Goal: Task Accomplishment & Management: Use online tool/utility

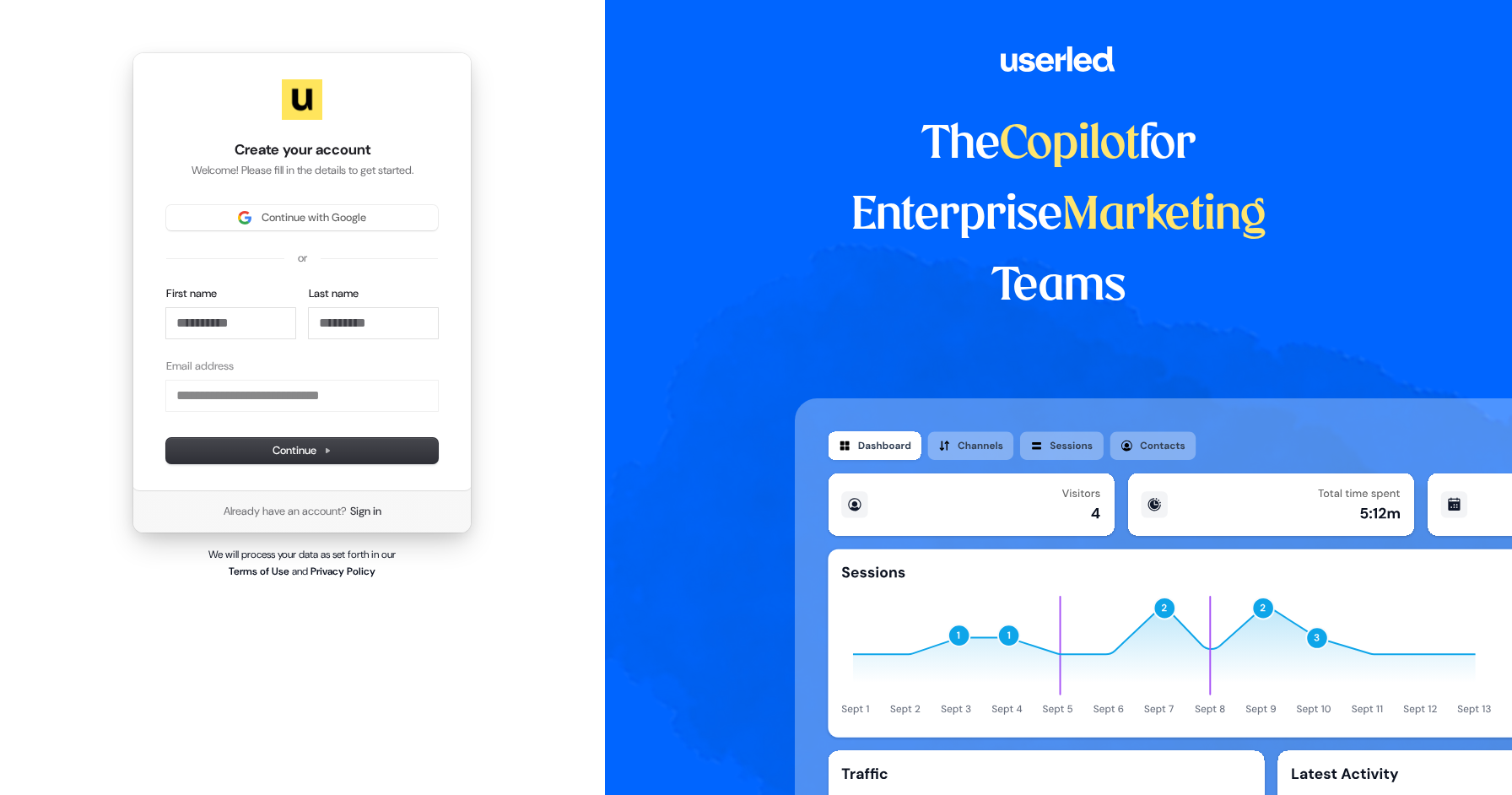
type input "**********"
click at [221, 217] on span "Continue with Google" at bounding box center [301, 218] width 252 height 15
type input "**********"
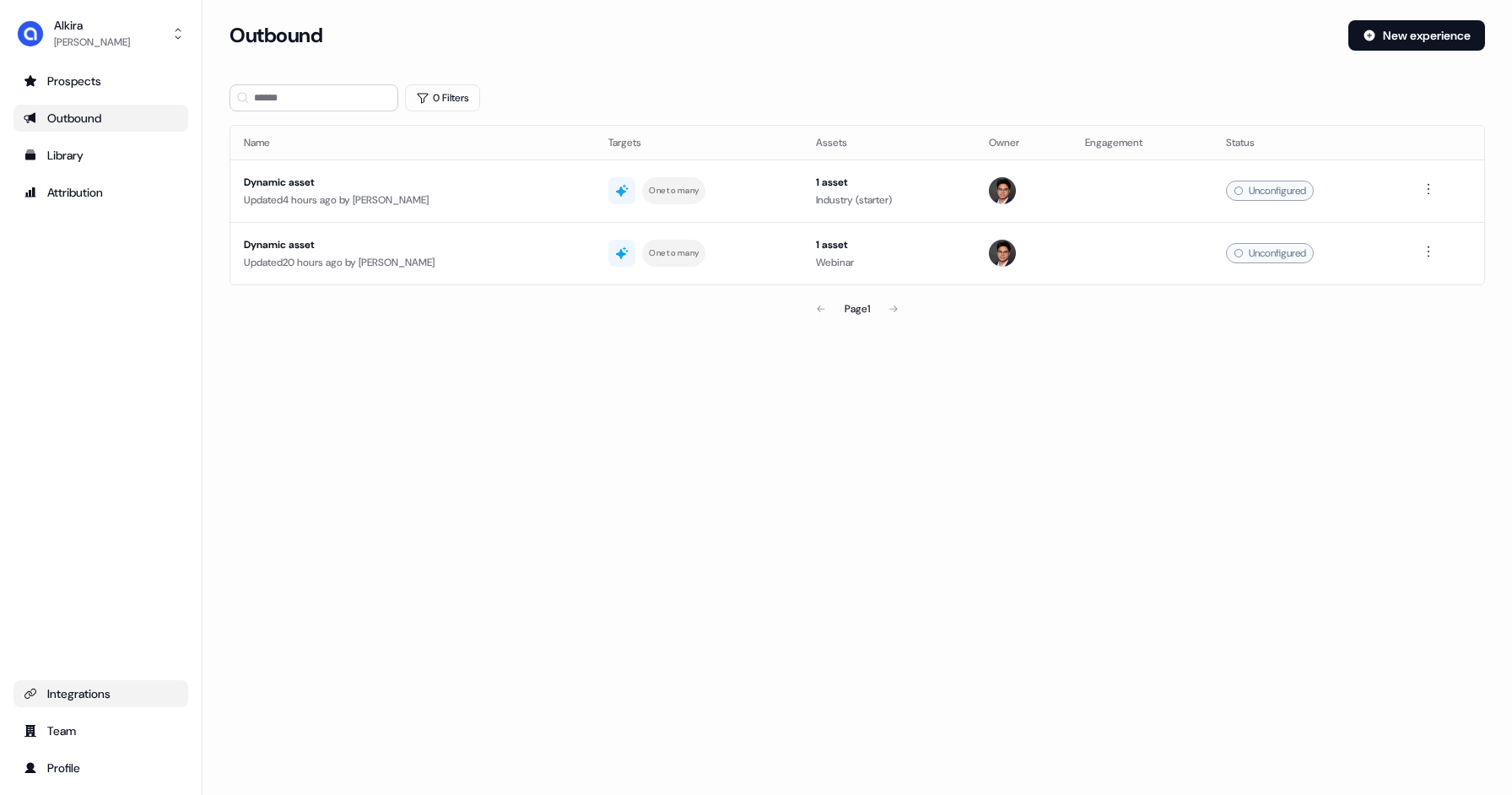
click at [61, 702] on link "Integrations" at bounding box center [100, 693] width 174 height 27
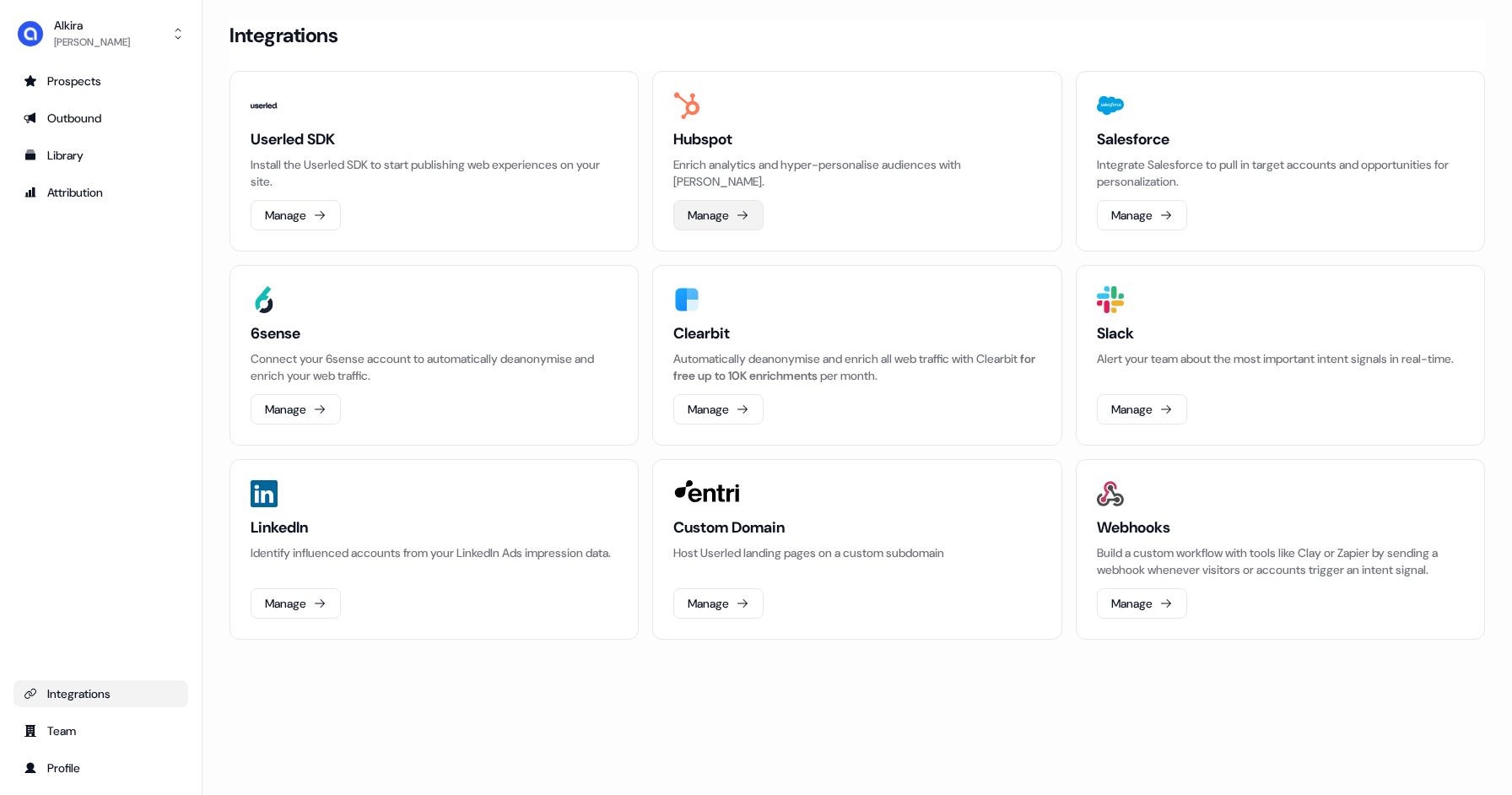
click at [722, 212] on button "Manage" at bounding box center [718, 215] width 90 height 30
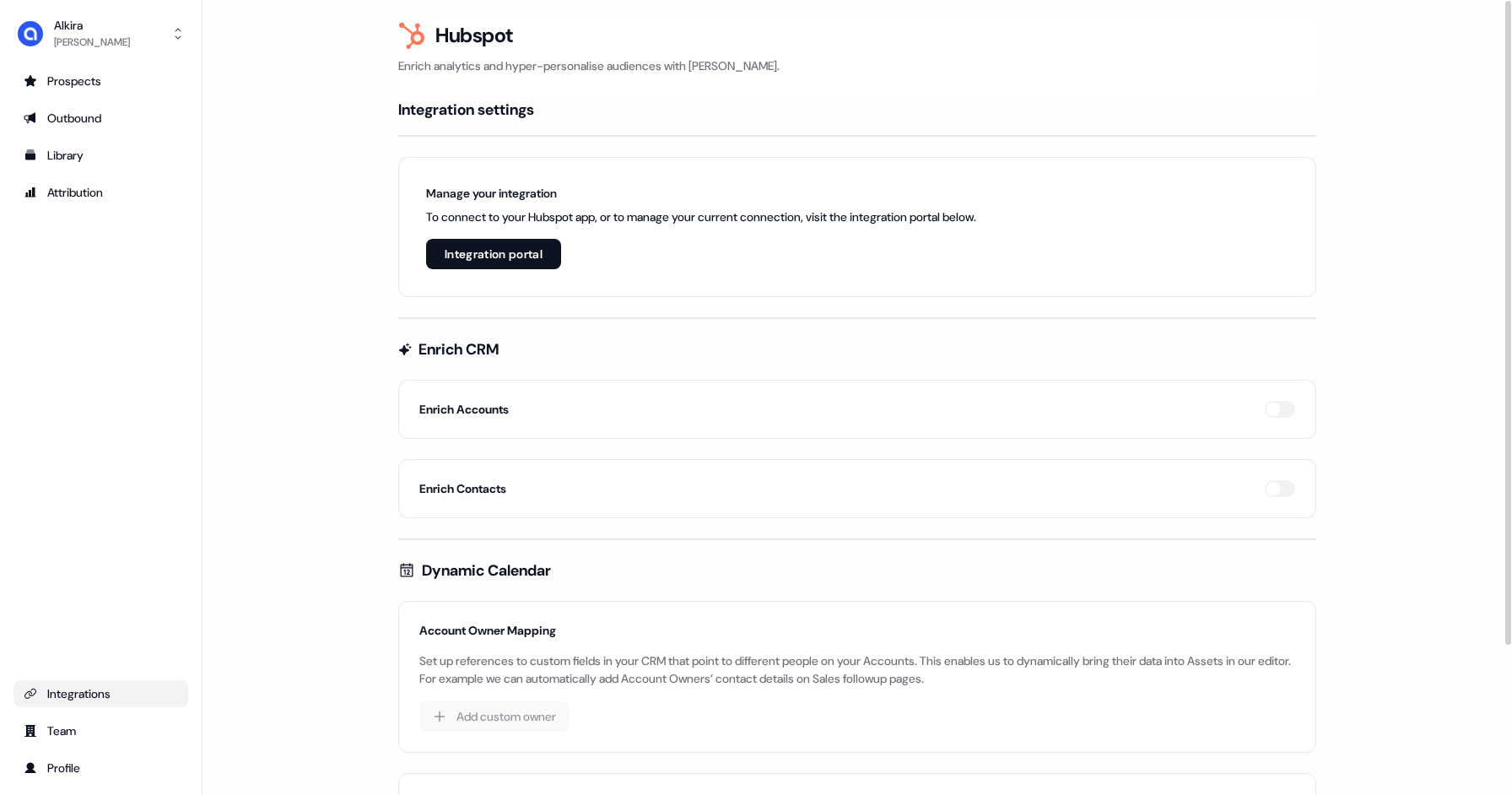
click at [522, 260] on button "Integration portal" at bounding box center [493, 253] width 135 height 30
click at [513, 254] on button "Integration portal" at bounding box center [493, 253] width 135 height 30
click at [465, 254] on button "Integration portal" at bounding box center [493, 253] width 135 height 30
click at [488, 252] on button "Integration portal" at bounding box center [493, 253] width 135 height 30
click at [707, 249] on div "Manage your integration To connect to your Hubspot app, or to manage your curre…" at bounding box center [857, 227] width 918 height 140
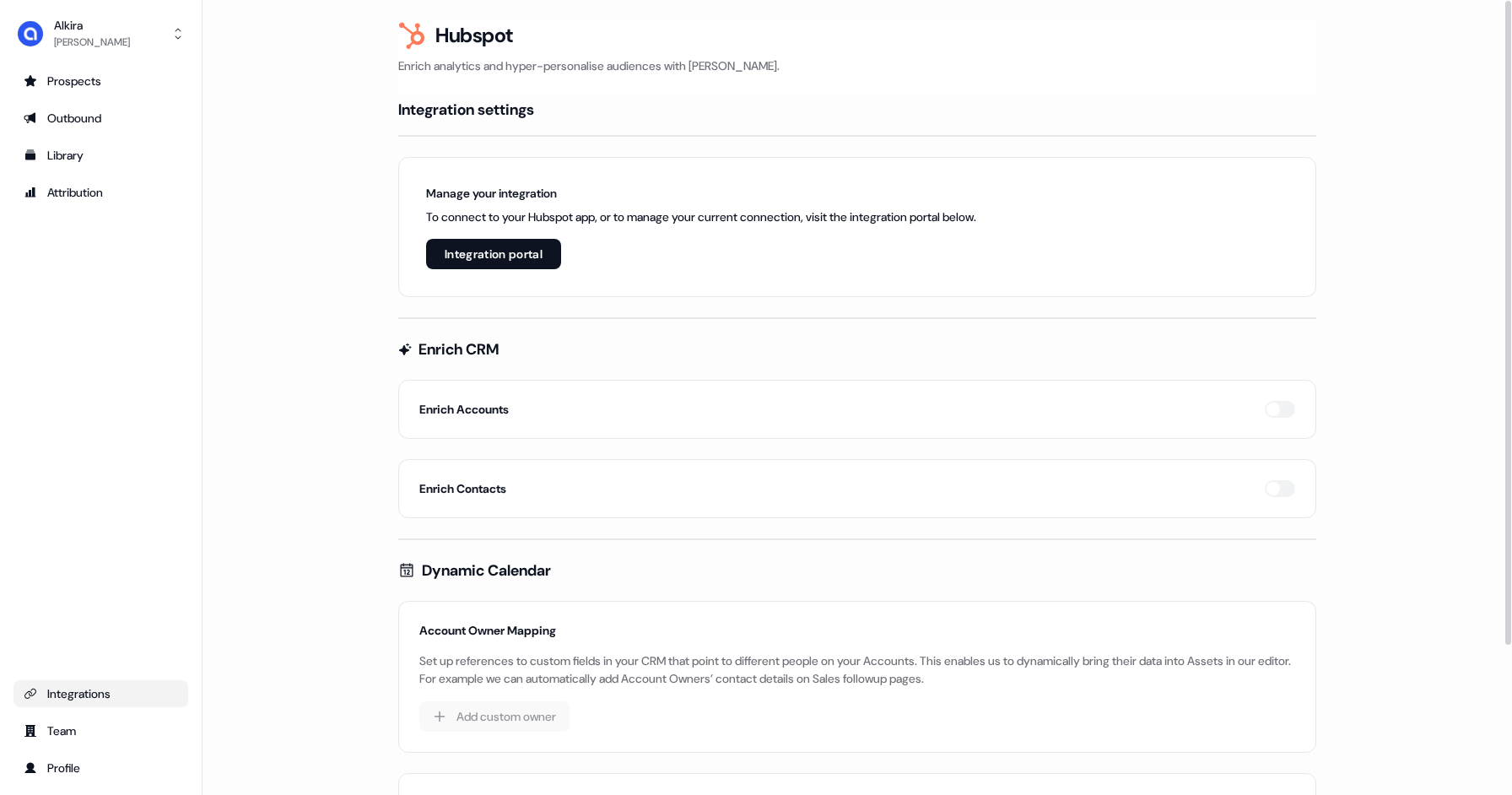
click at [528, 259] on button "Integration portal" at bounding box center [493, 253] width 135 height 30
click at [528, 260] on button "Integration portal" at bounding box center [493, 253] width 135 height 30
click at [694, 236] on div "Manage your integration To connect to your Hubspot app, or to manage your curre…" at bounding box center [857, 227] width 918 height 140
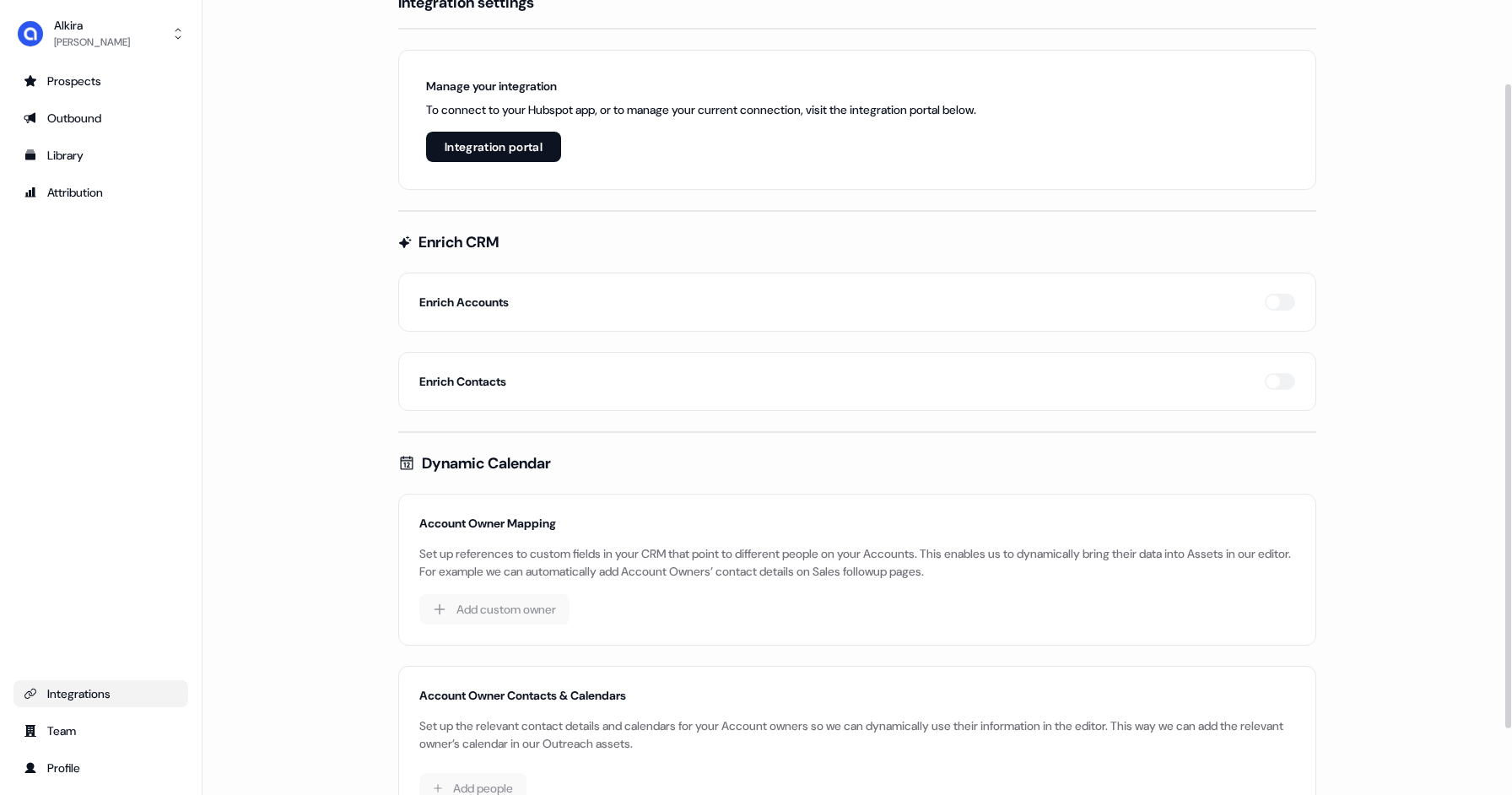
scroll to position [103, 0]
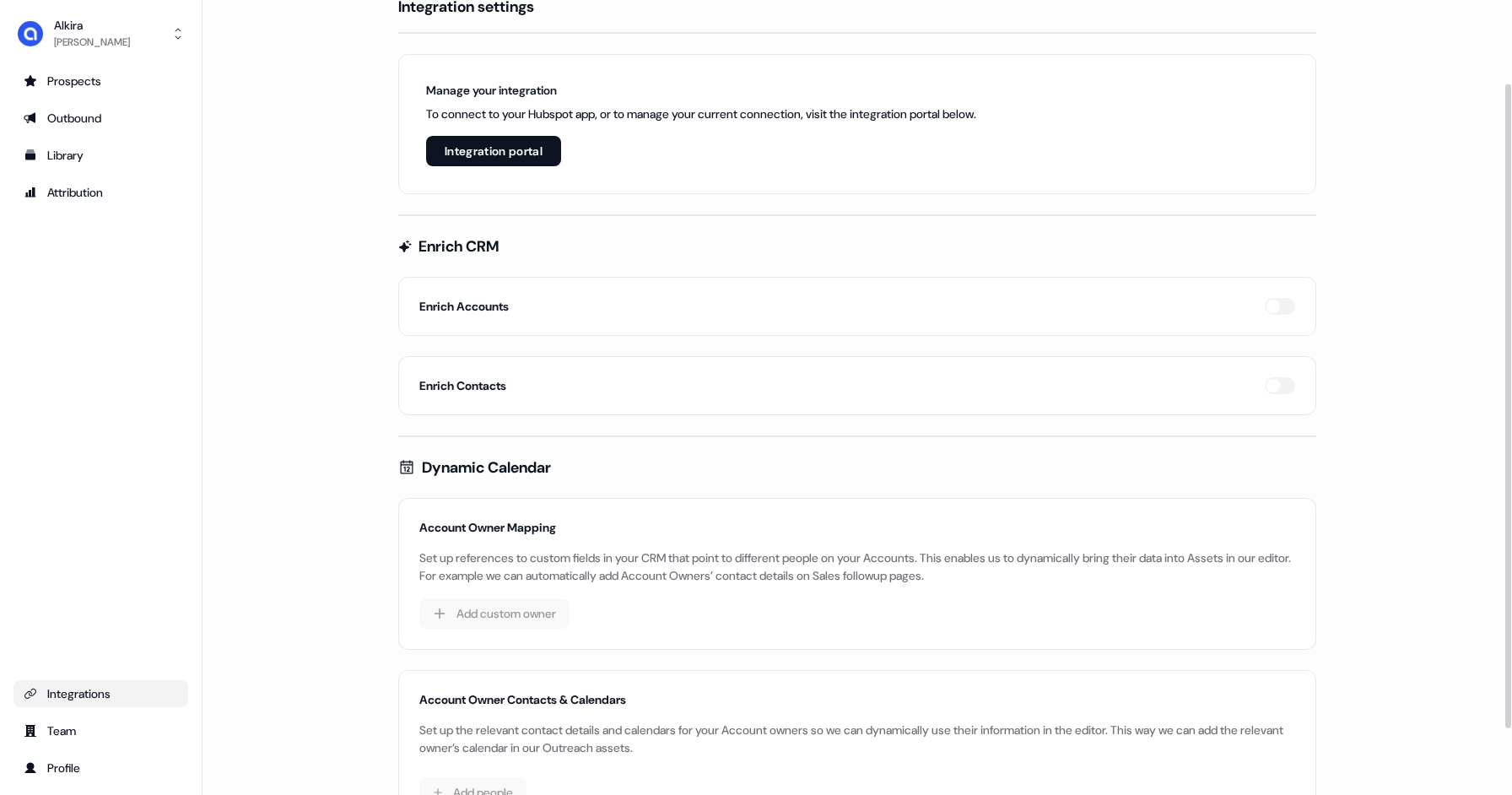
click at [464, 298] on h5 "Enrich Accounts" at bounding box center [464, 306] width 89 height 17
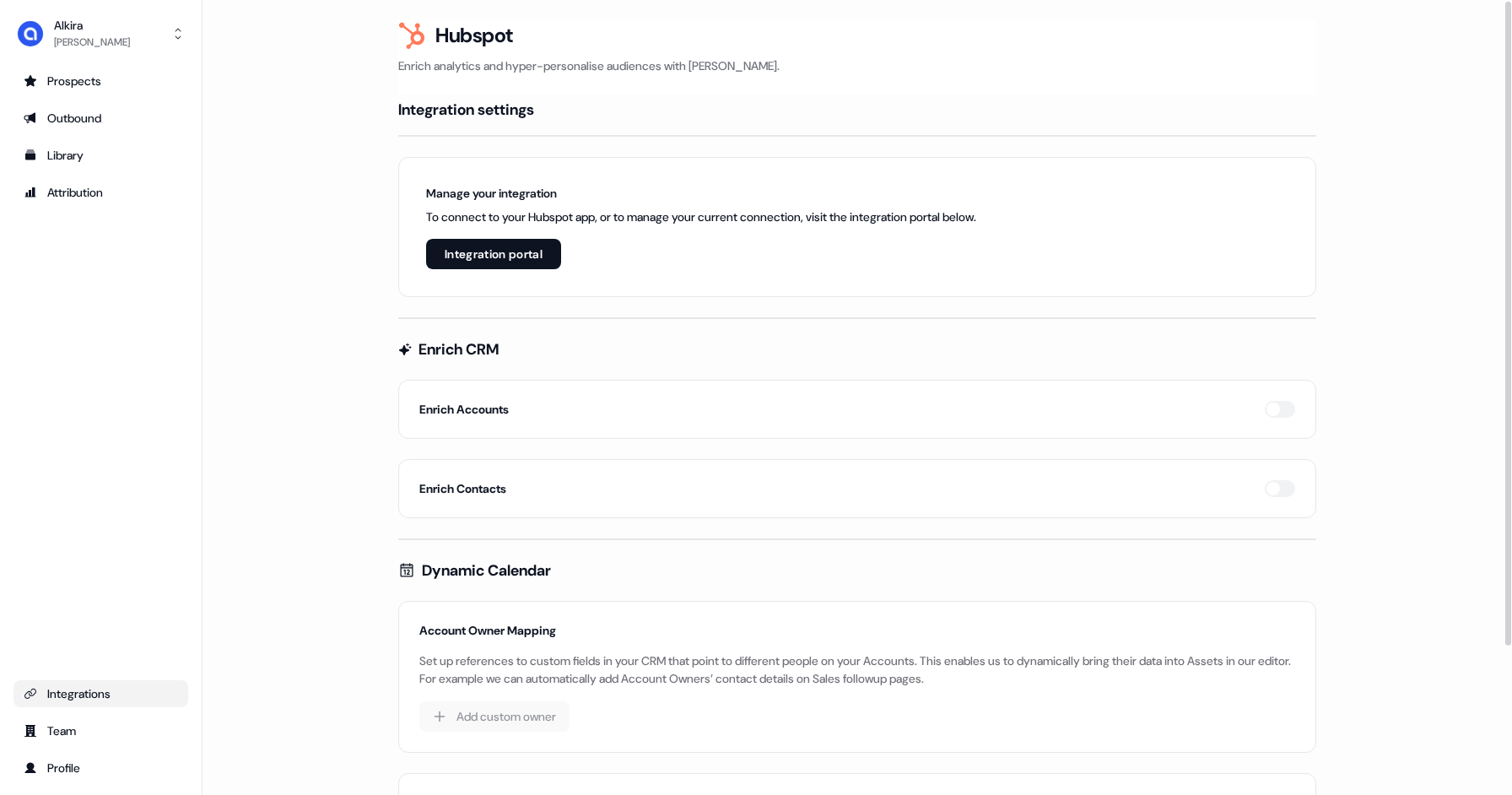
scroll to position [1, 0]
click at [505, 258] on button "Integration portal" at bounding box center [493, 252] width 135 height 30
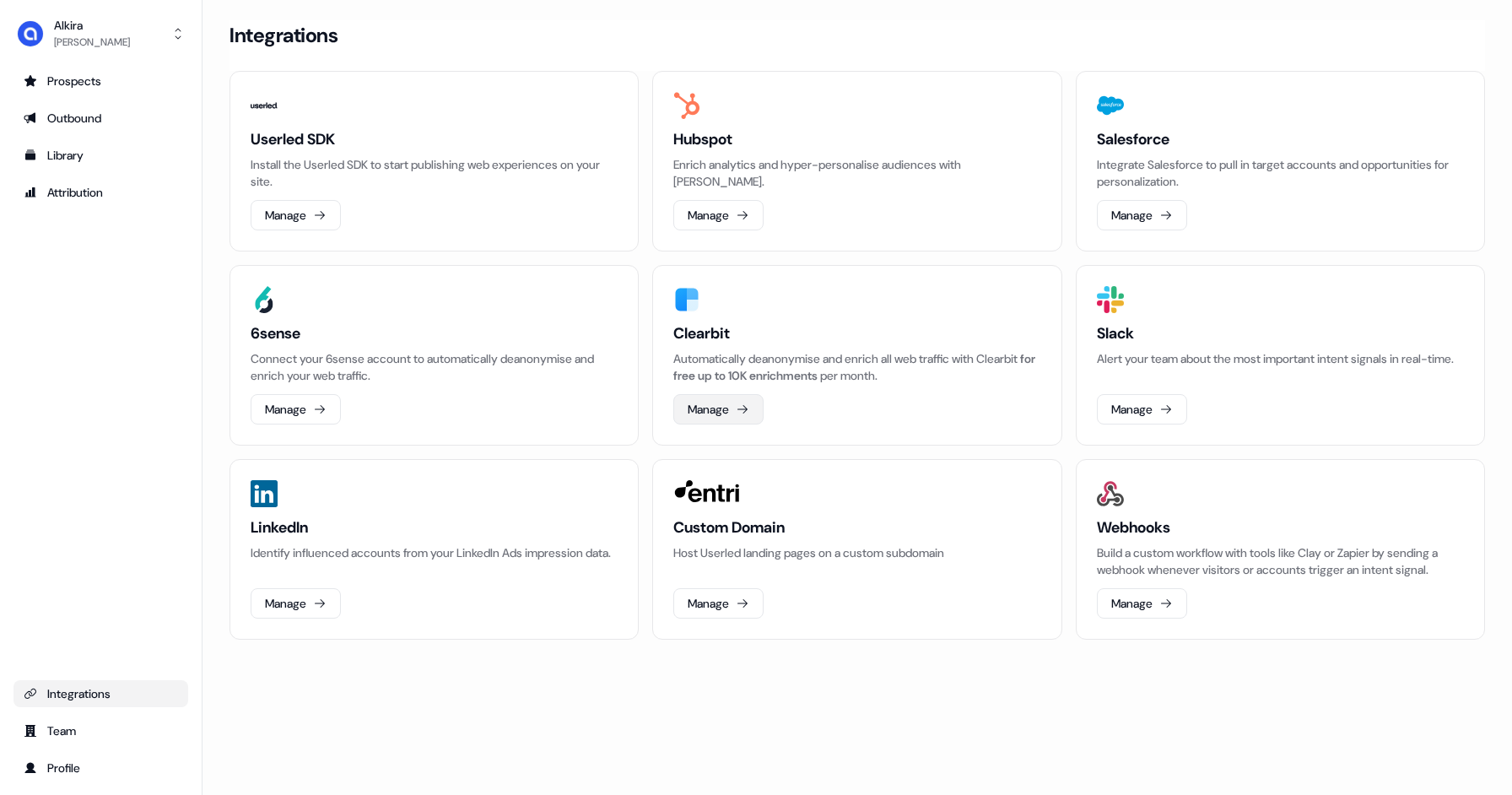
click at [719, 414] on button "Manage" at bounding box center [718, 409] width 90 height 30
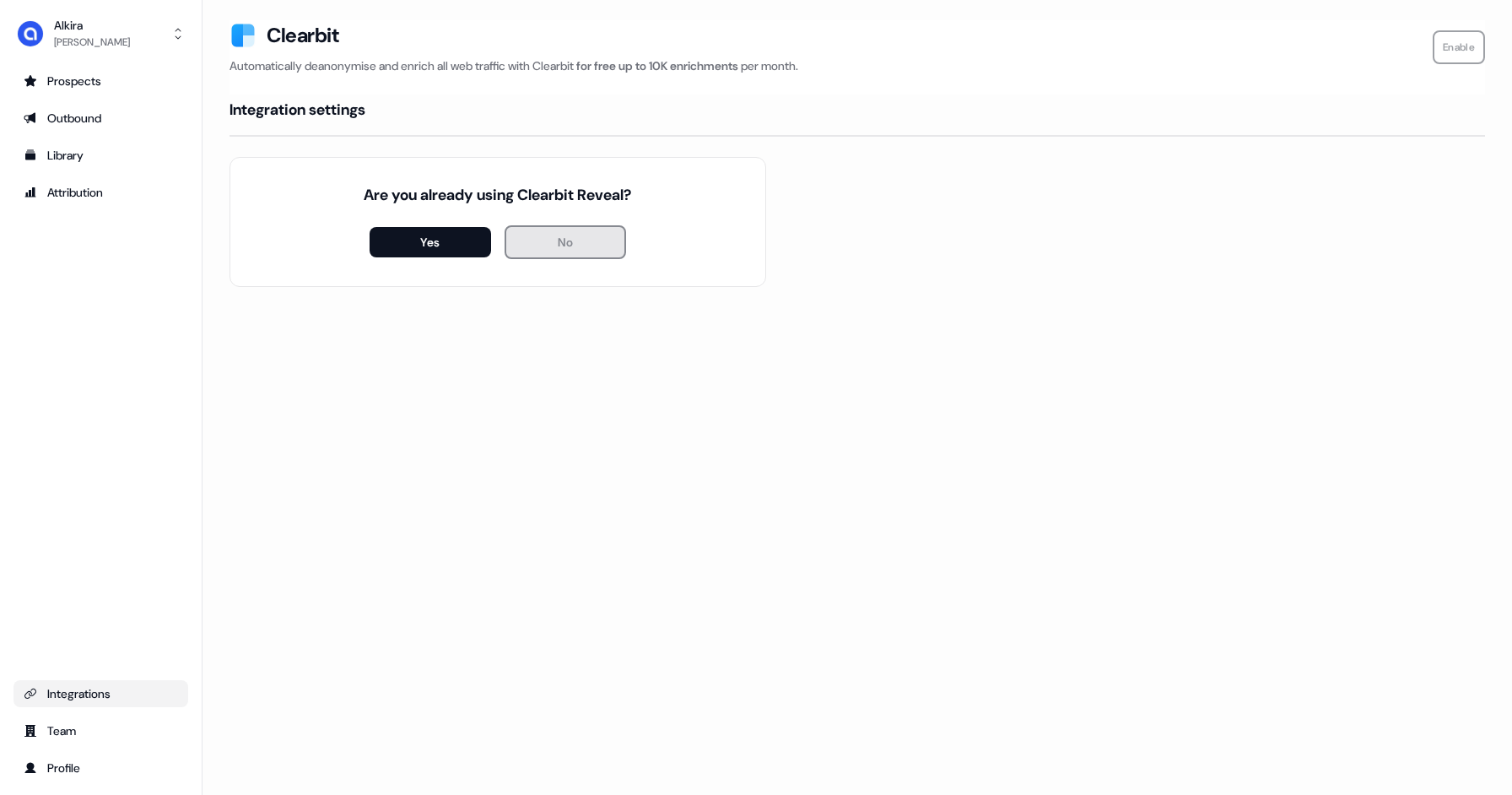
click at [586, 227] on button "No" at bounding box center [565, 241] width 121 height 33
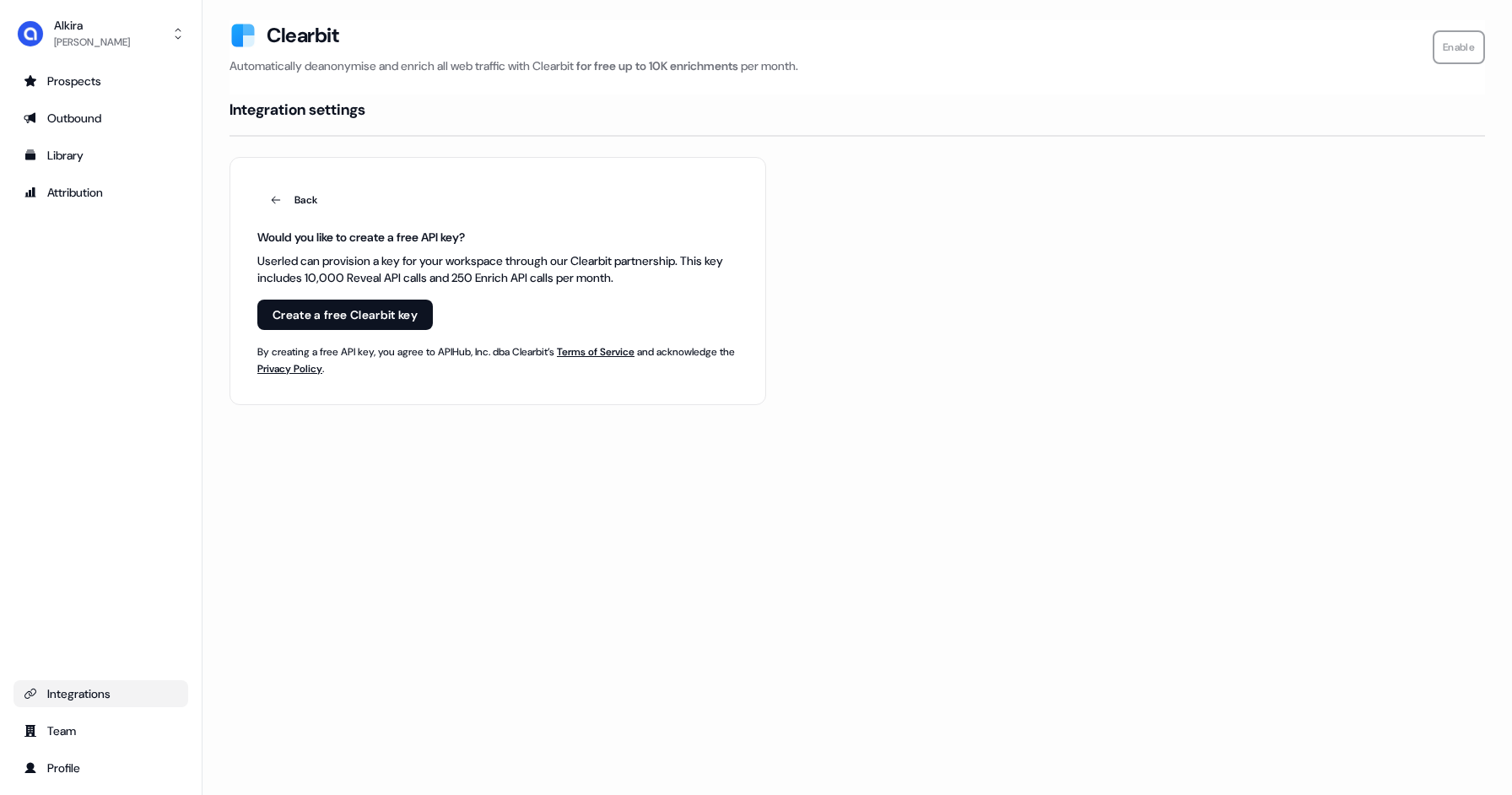
click at [398, 323] on button "Create a free Clearbit key" at bounding box center [345, 314] width 175 height 30
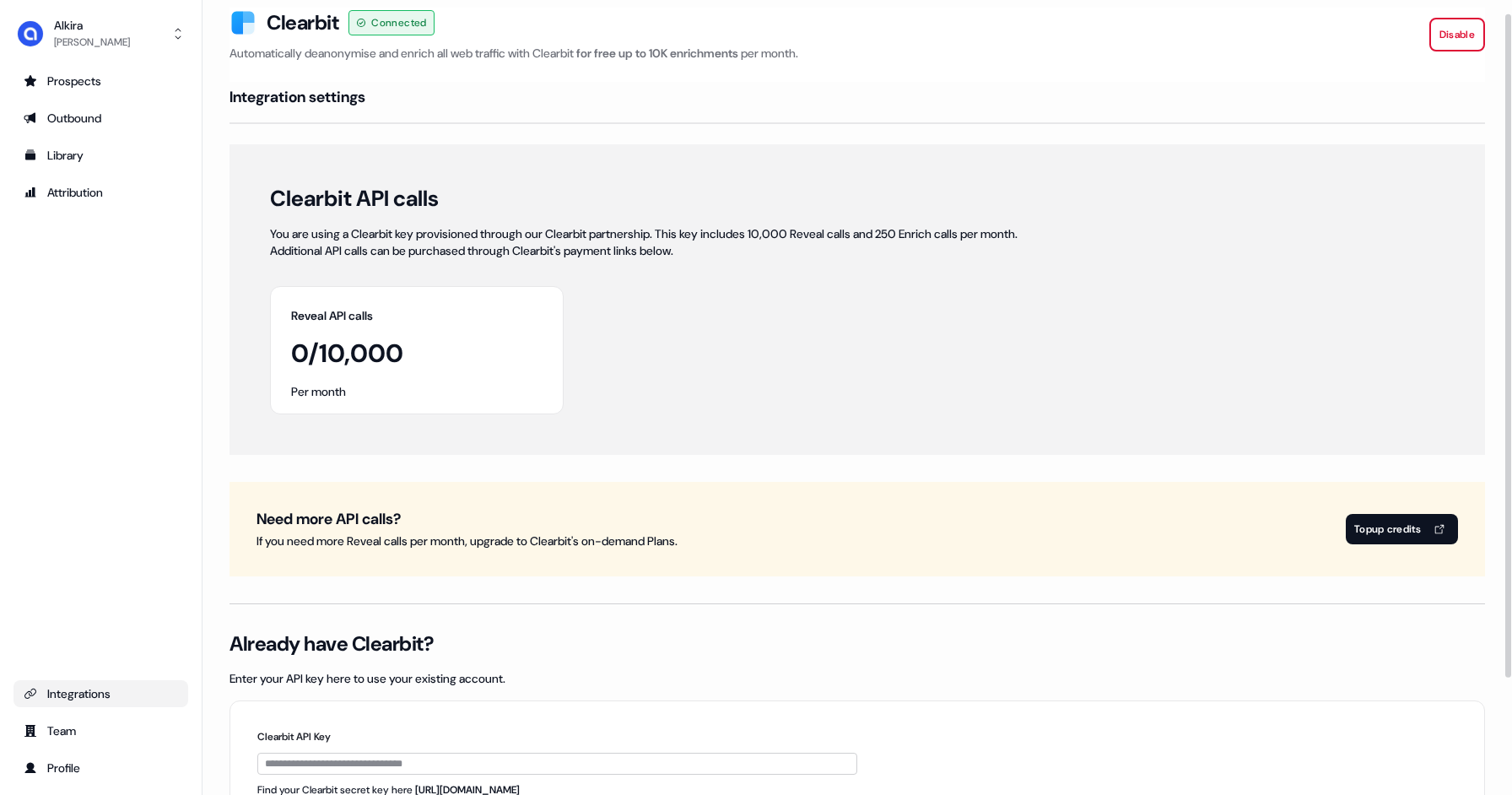
scroll to position [16, 0]
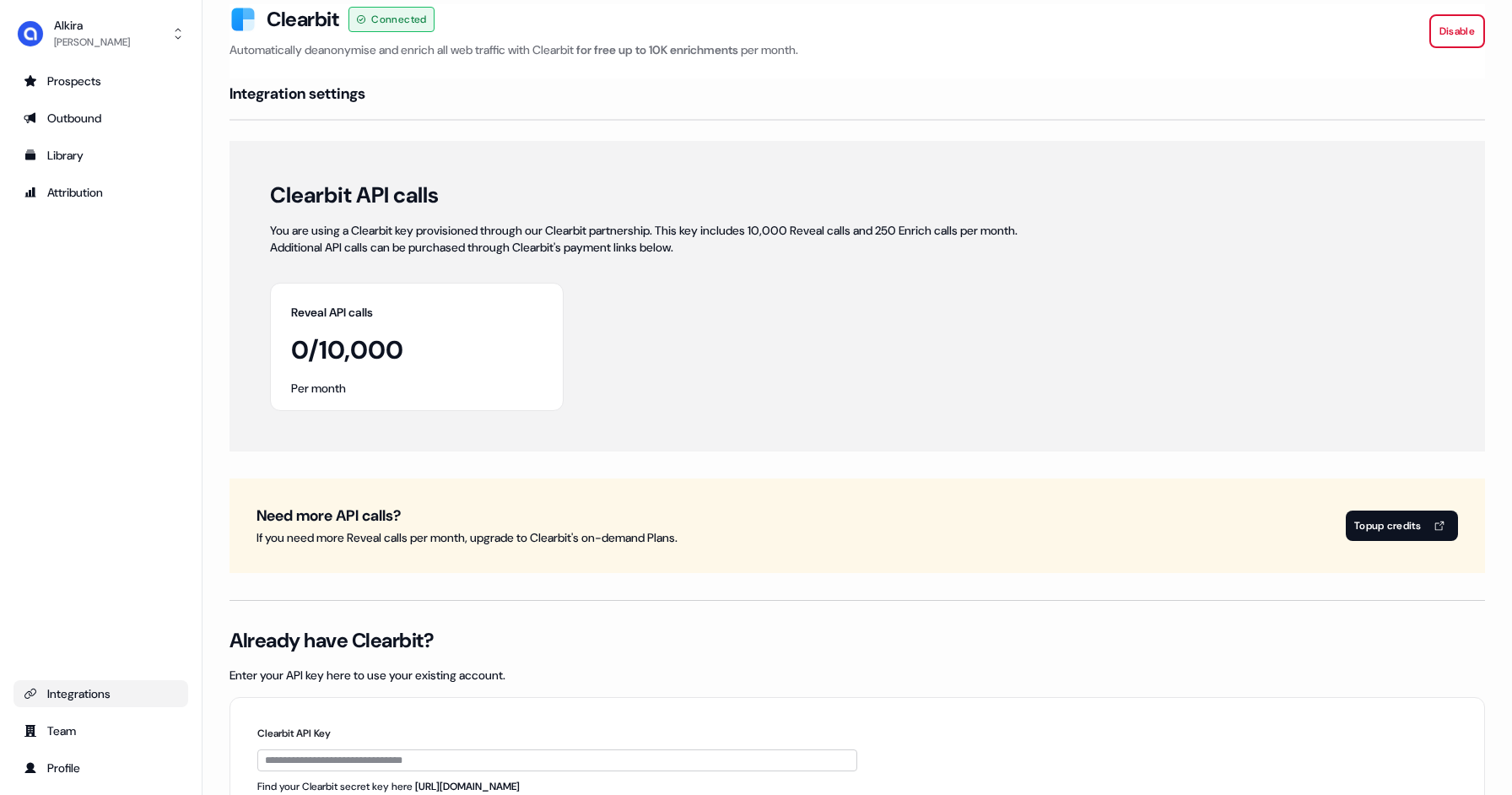
click at [90, 701] on div "Integrations" at bounding box center [101, 694] width 155 height 17
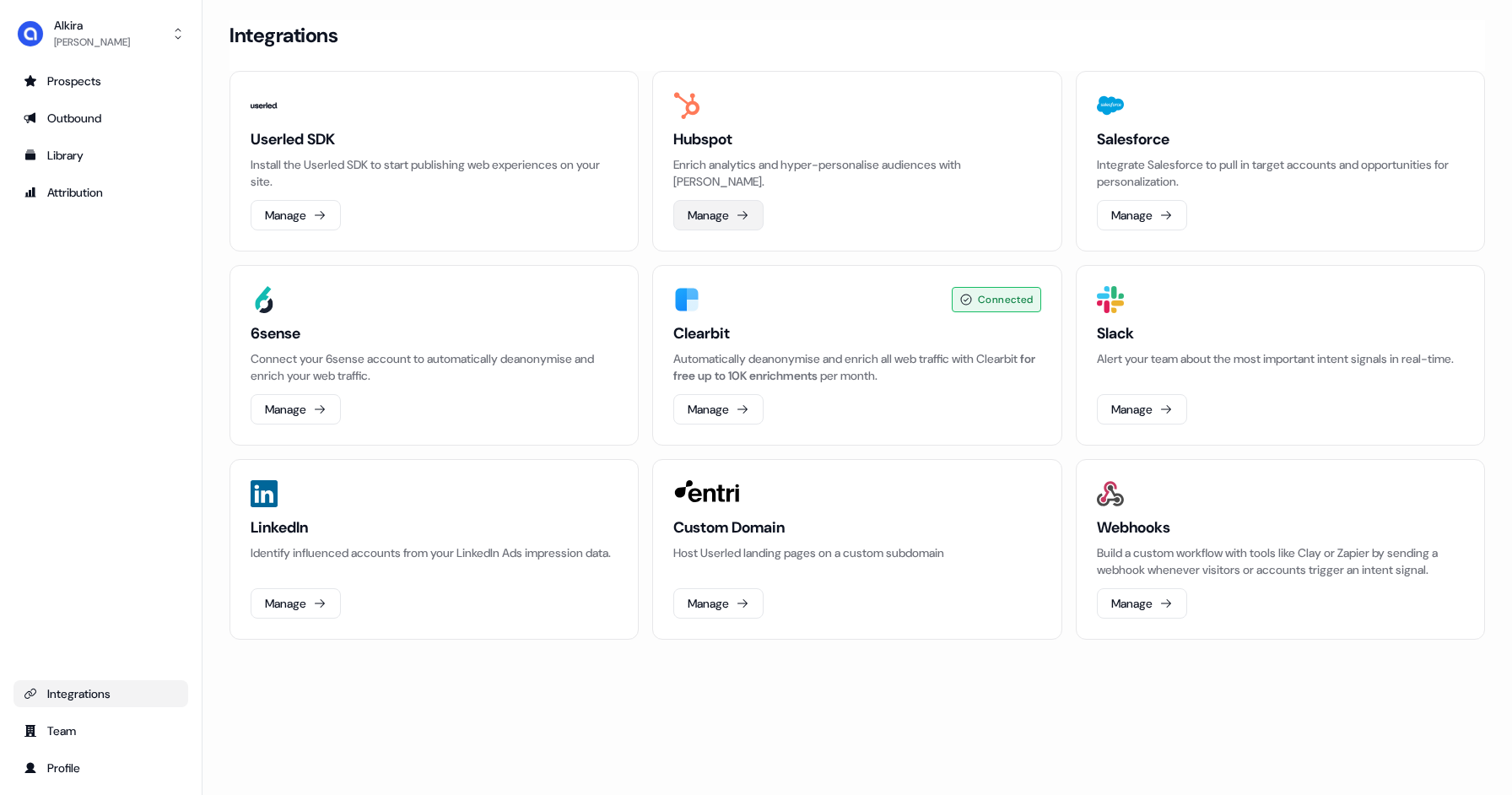
click at [751, 215] on button "Manage" at bounding box center [718, 215] width 90 height 30
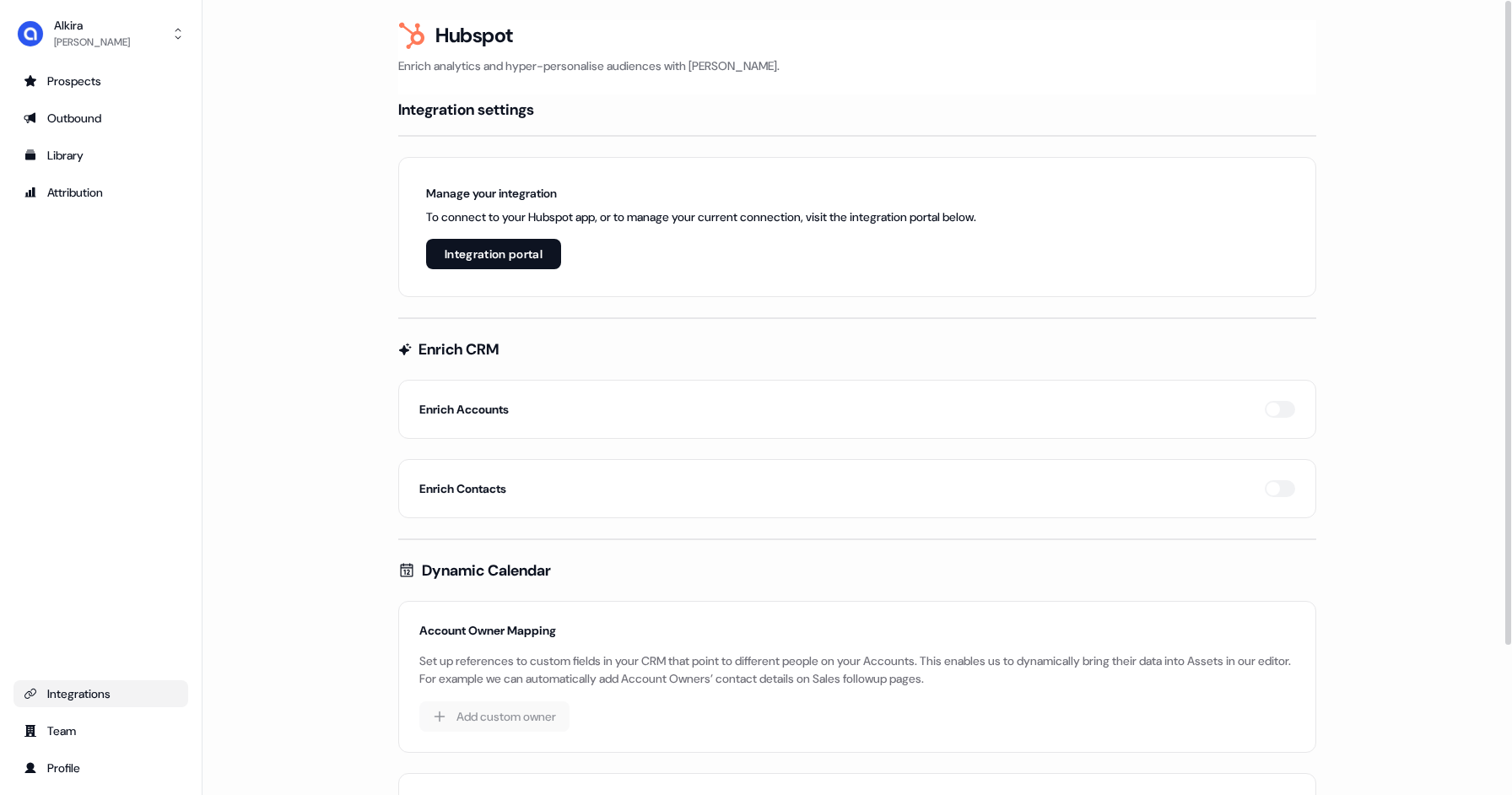
click at [519, 259] on button "Integration portal" at bounding box center [493, 253] width 135 height 30
click at [532, 255] on button "Integration portal" at bounding box center [493, 253] width 135 height 30
click at [489, 266] on button "Integration portal" at bounding box center [493, 253] width 135 height 30
click at [483, 264] on button "Integration portal" at bounding box center [493, 253] width 135 height 30
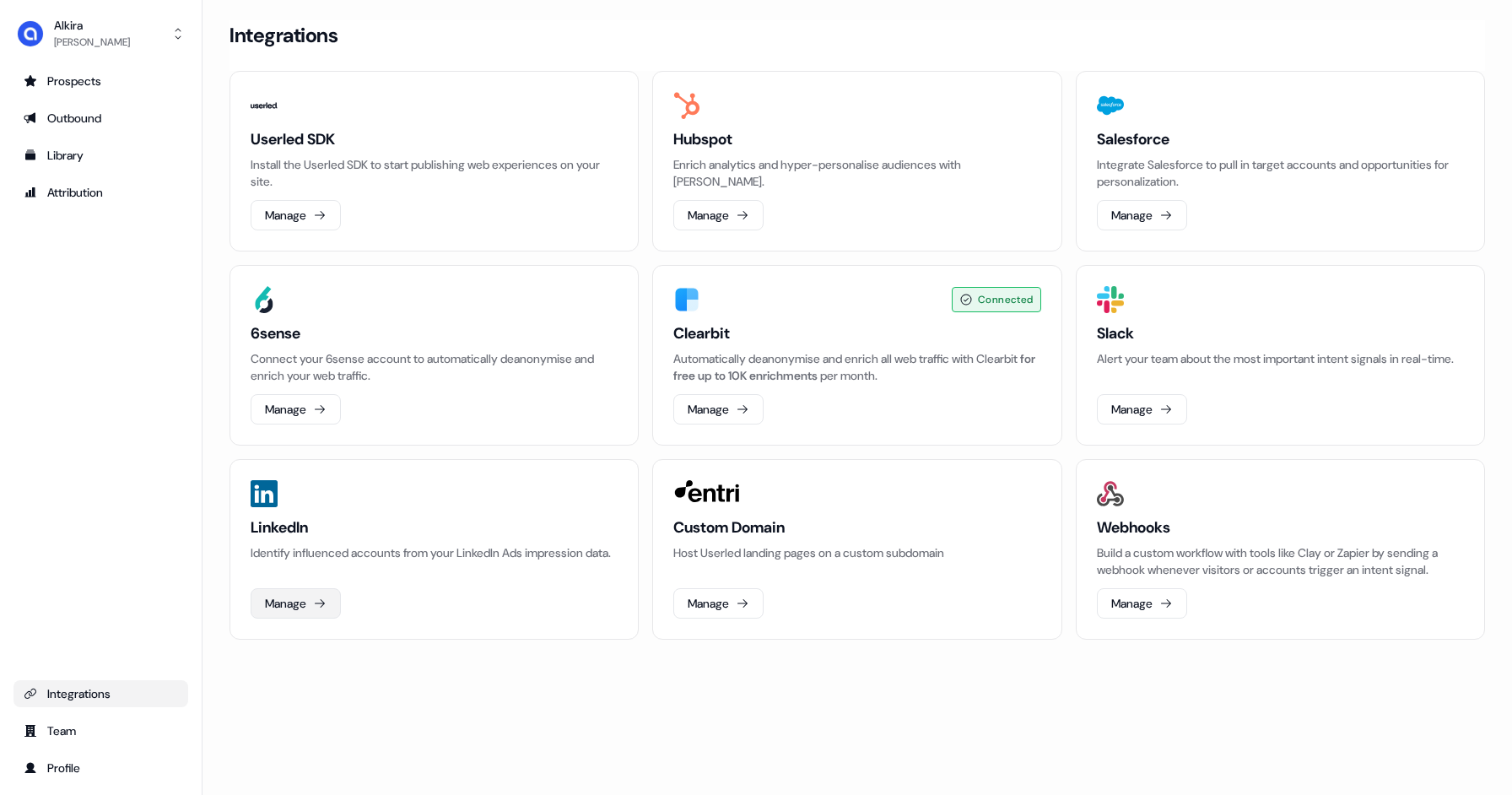
click at [299, 610] on button "Manage" at bounding box center [295, 603] width 90 height 30
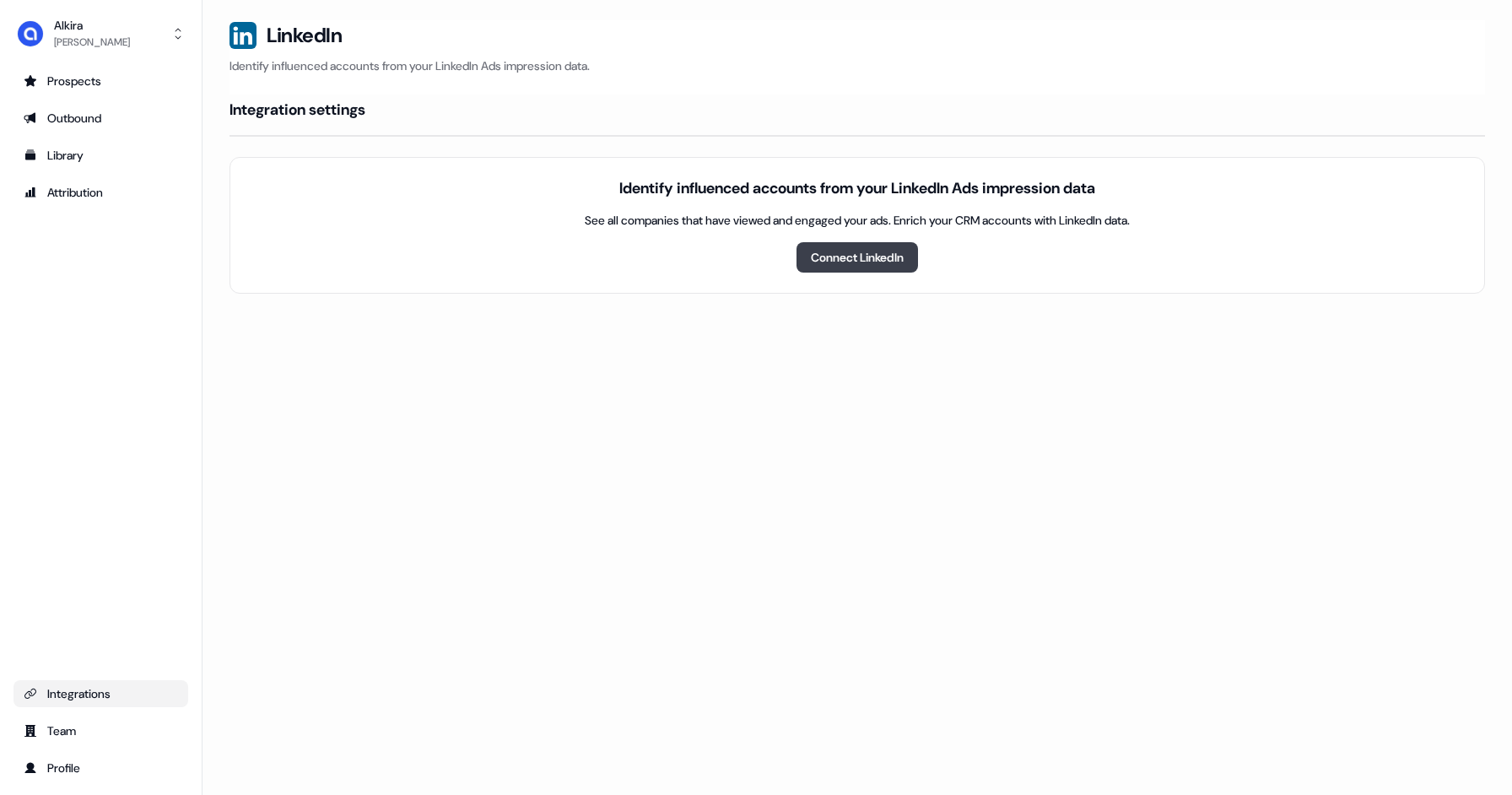
click at [833, 264] on button "Connect LinkedIn" at bounding box center [857, 257] width 121 height 30
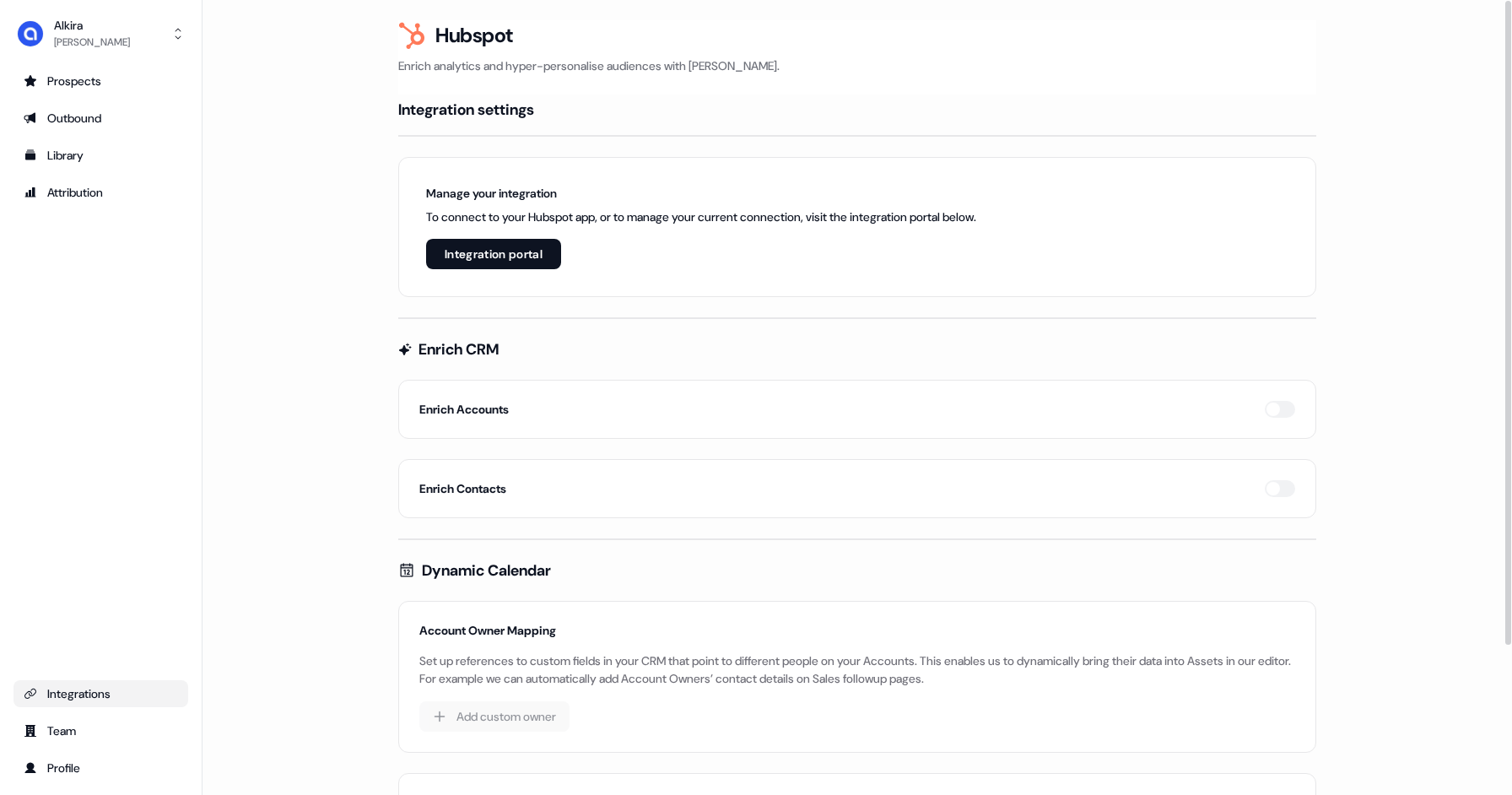
click at [479, 254] on button "Integration portal" at bounding box center [493, 253] width 135 height 30
click at [491, 259] on button "Integration portal" at bounding box center [493, 253] width 135 height 30
click at [288, 188] on main "Loading... Hubspot Enrich analytics and hyper-personalise audiences with Hubspo…" at bounding box center [857, 500] width 1309 height 958
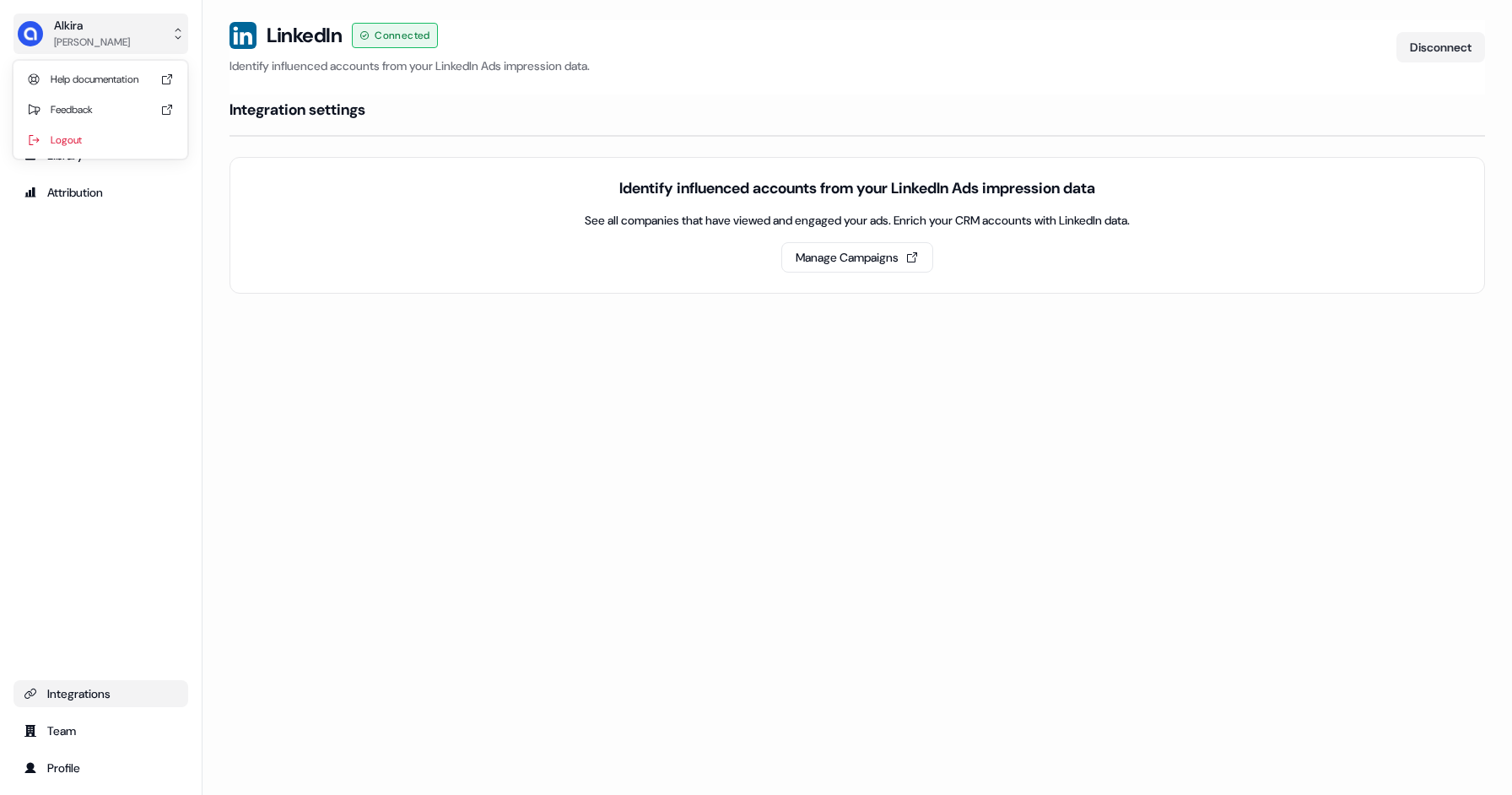
click at [119, 42] on div "[PERSON_NAME]" at bounding box center [92, 42] width 76 height 17
click at [364, 387] on div "[PERSON_NAME] Help documentation Feedback Logout Prospects Outbound Library Att…" at bounding box center [756, 398] width 1512 height 795
click at [116, 702] on link "Integrations" at bounding box center [100, 693] width 174 height 27
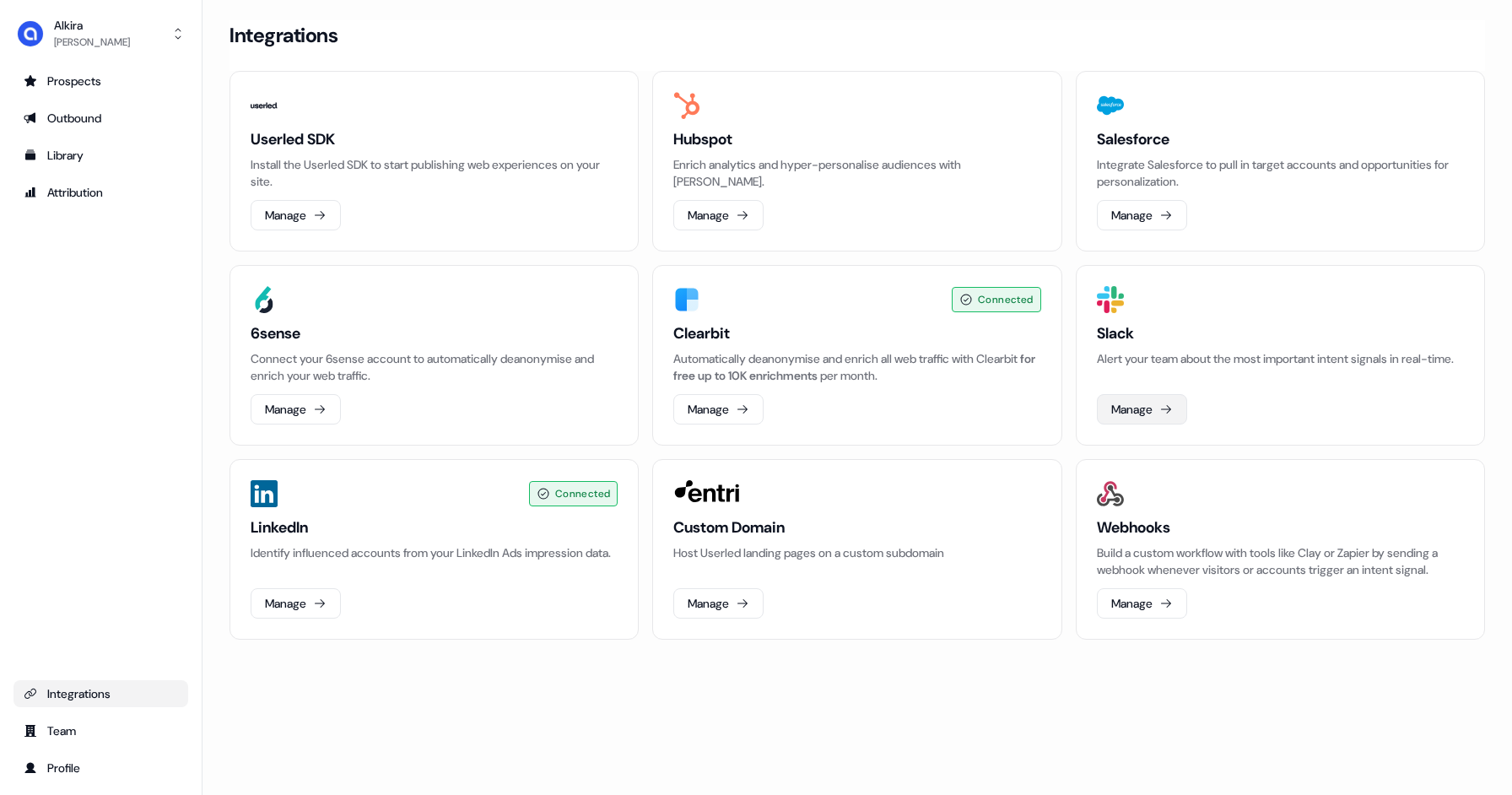
click at [1130, 401] on button "Manage" at bounding box center [1141, 409] width 90 height 30
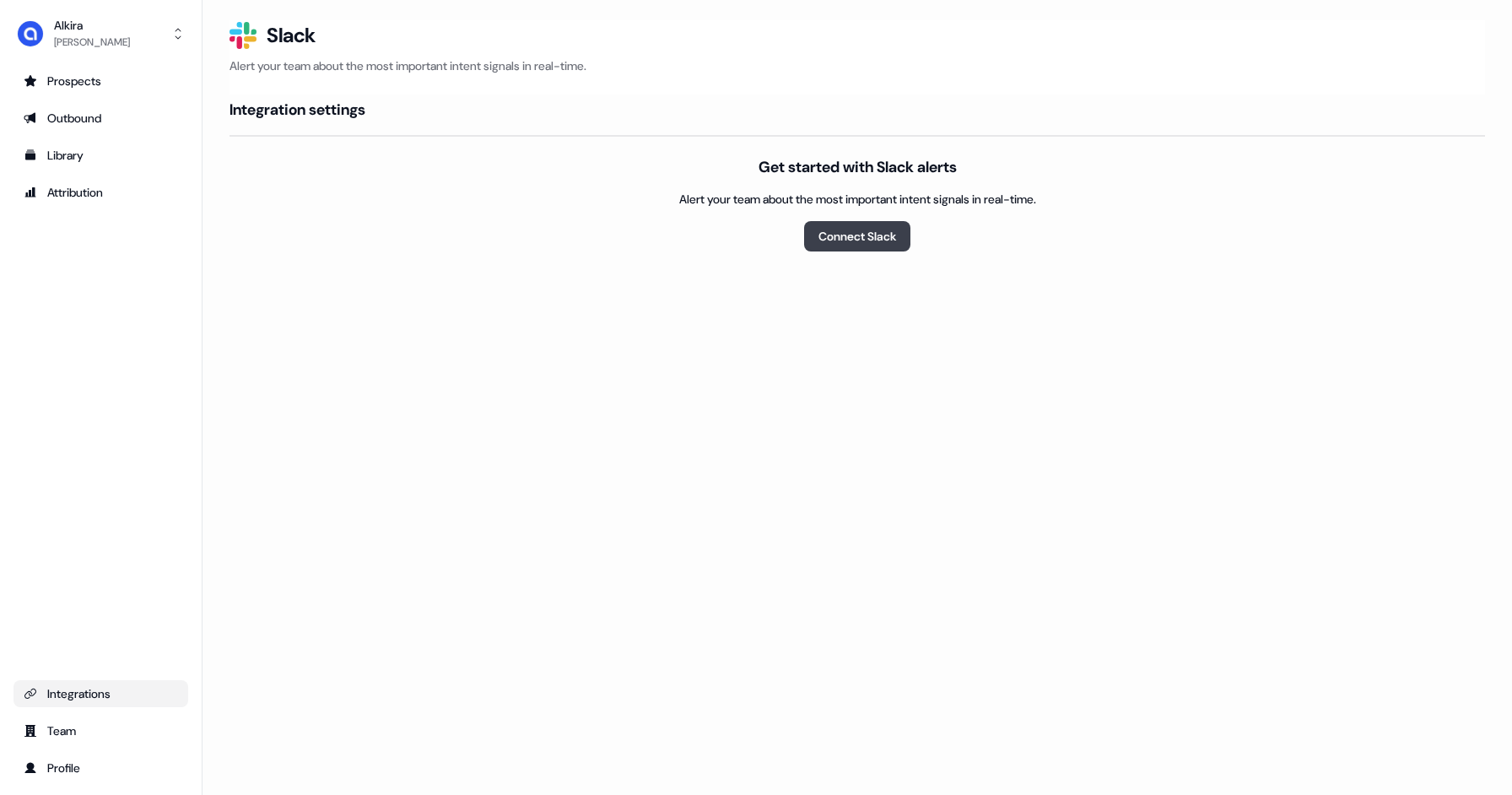
click at [885, 241] on button "Connect Slack" at bounding box center [857, 235] width 106 height 30
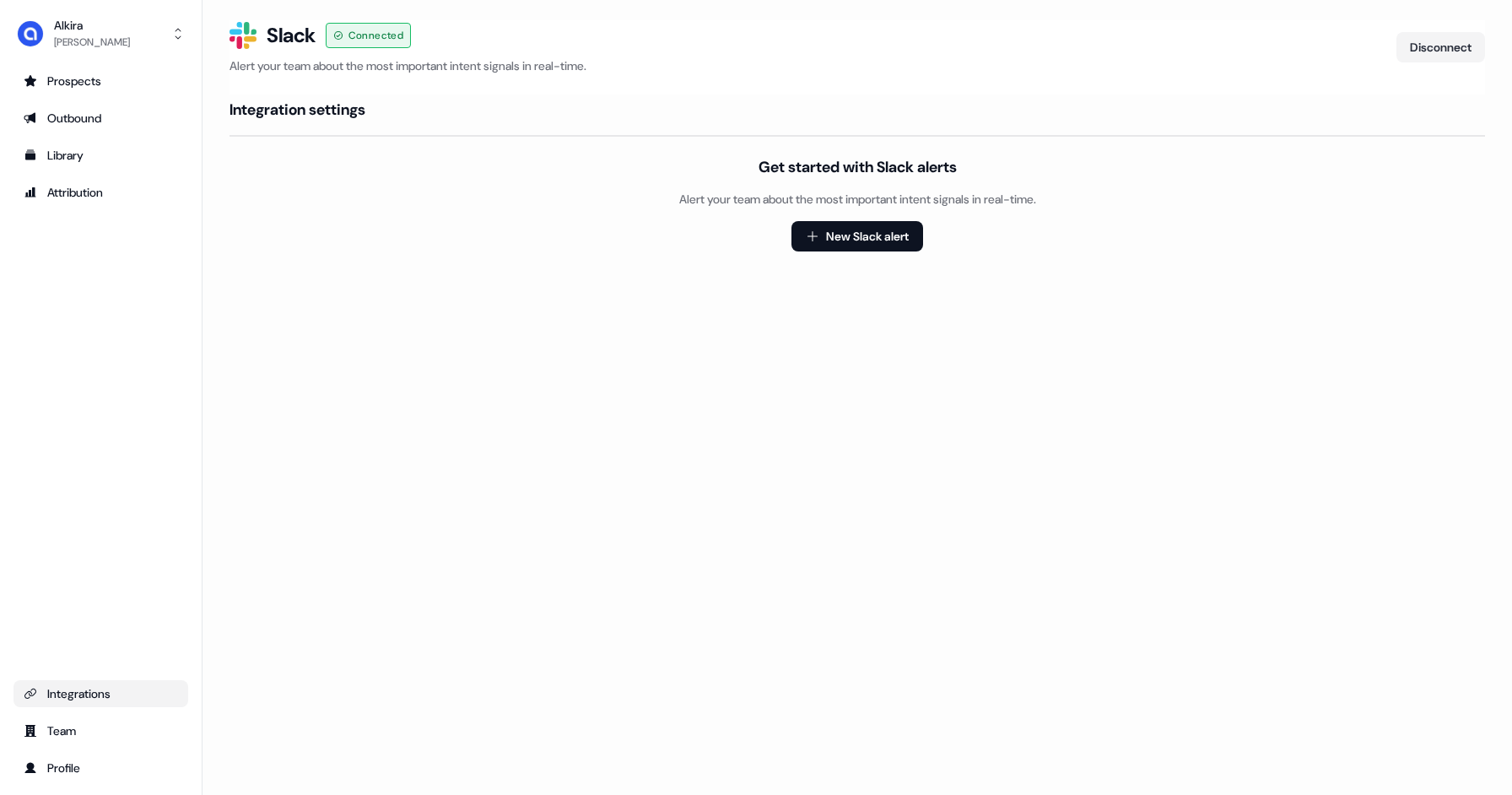
click at [105, 692] on div "Integrations" at bounding box center [101, 694] width 155 height 17
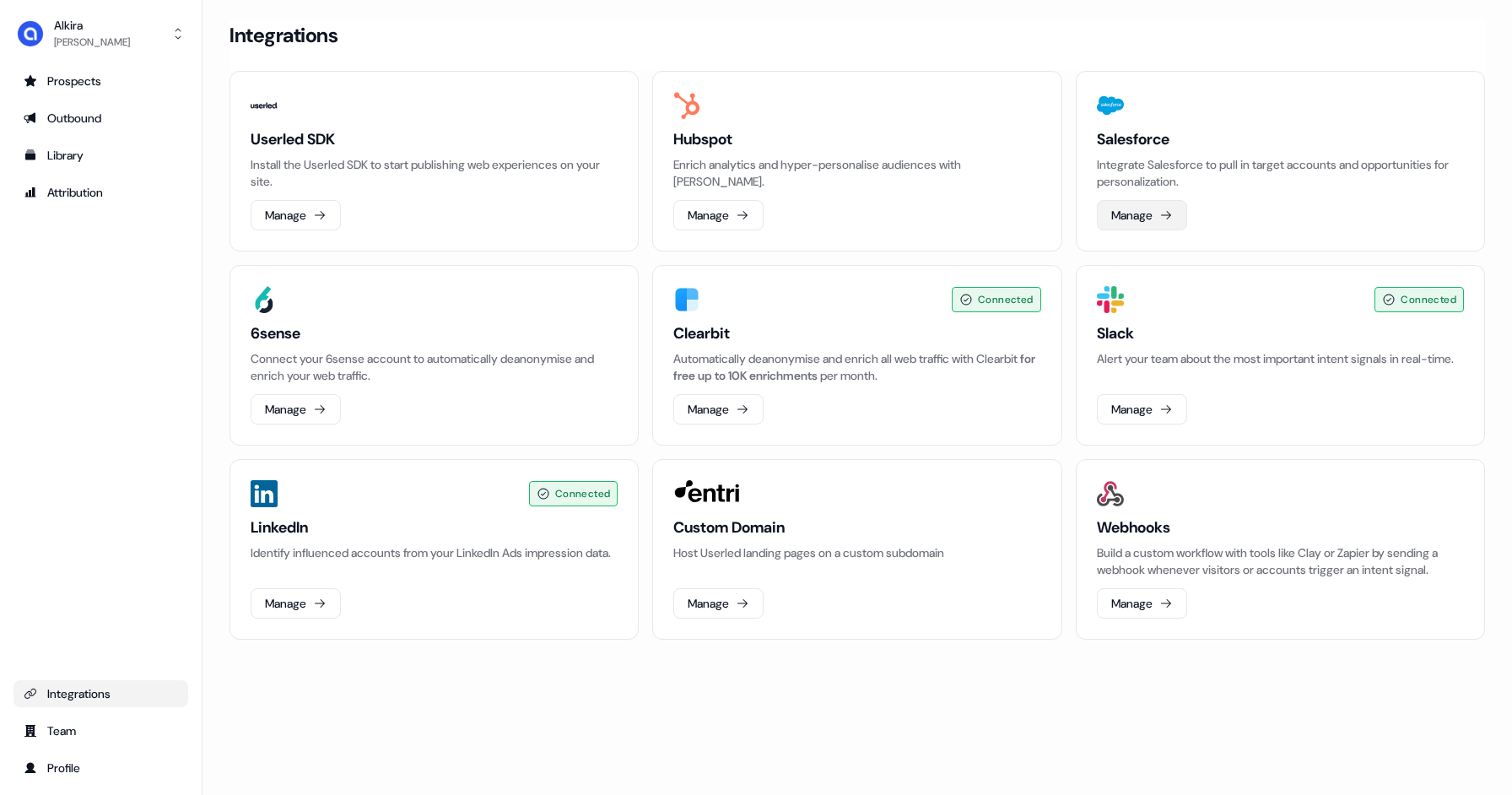
click at [1146, 213] on button "Manage" at bounding box center [1141, 215] width 90 height 30
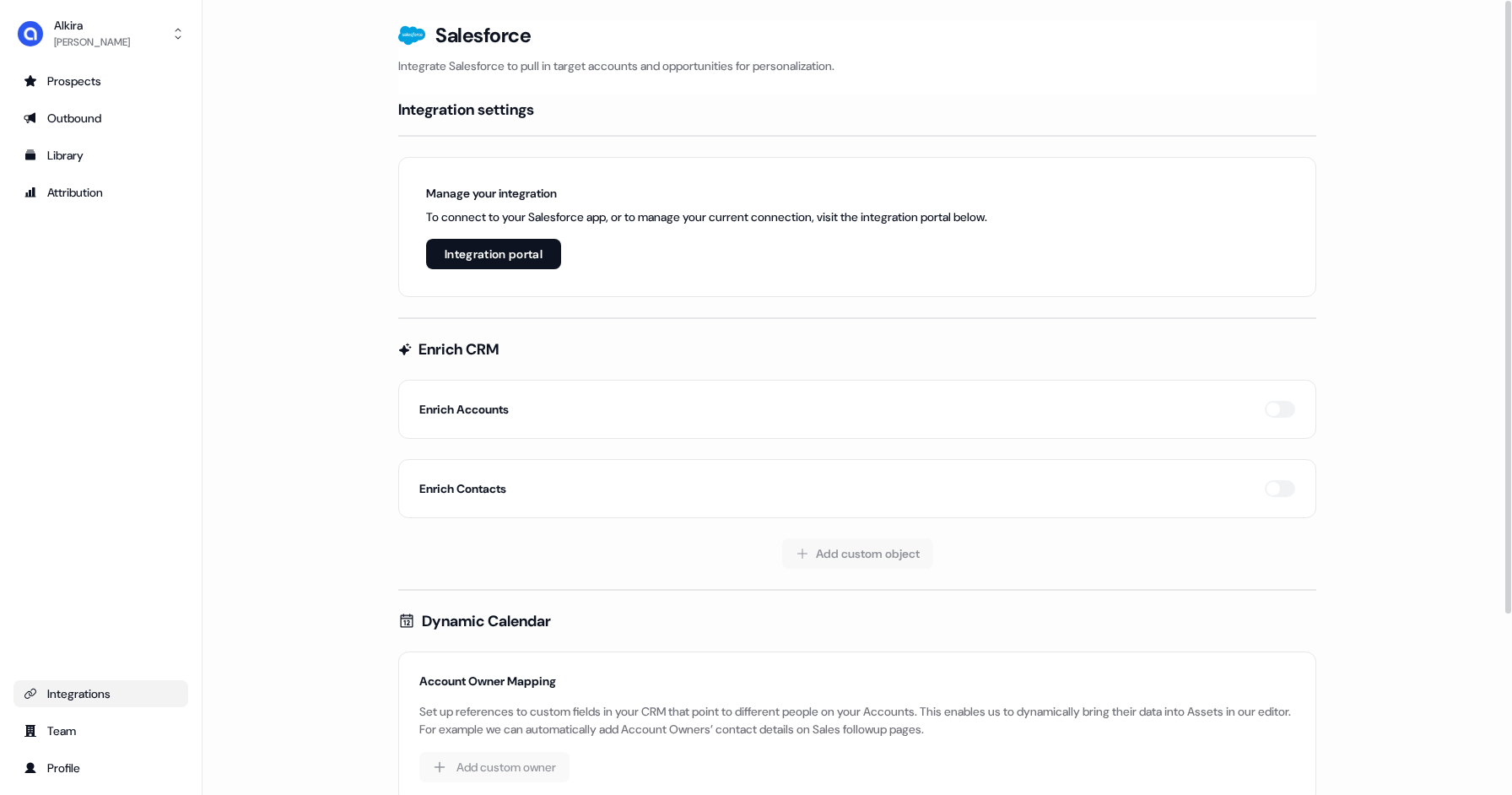
click at [507, 252] on button "Integration portal" at bounding box center [493, 253] width 135 height 30
click at [493, 257] on button "Integration portal" at bounding box center [493, 253] width 135 height 30
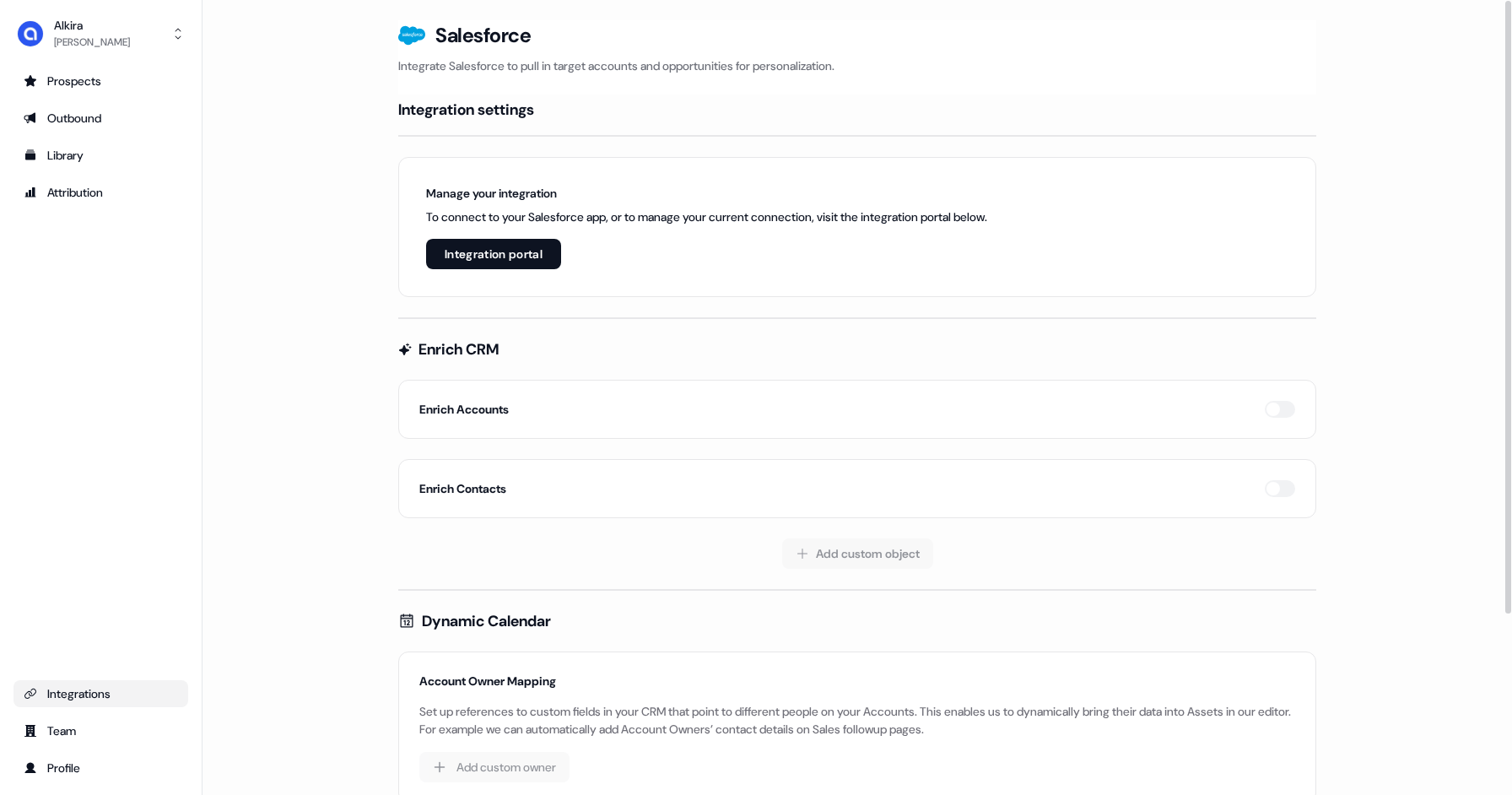
click at [493, 256] on button "Integration portal" at bounding box center [493, 253] width 135 height 30
click at [494, 256] on button "Integration portal" at bounding box center [493, 253] width 135 height 30
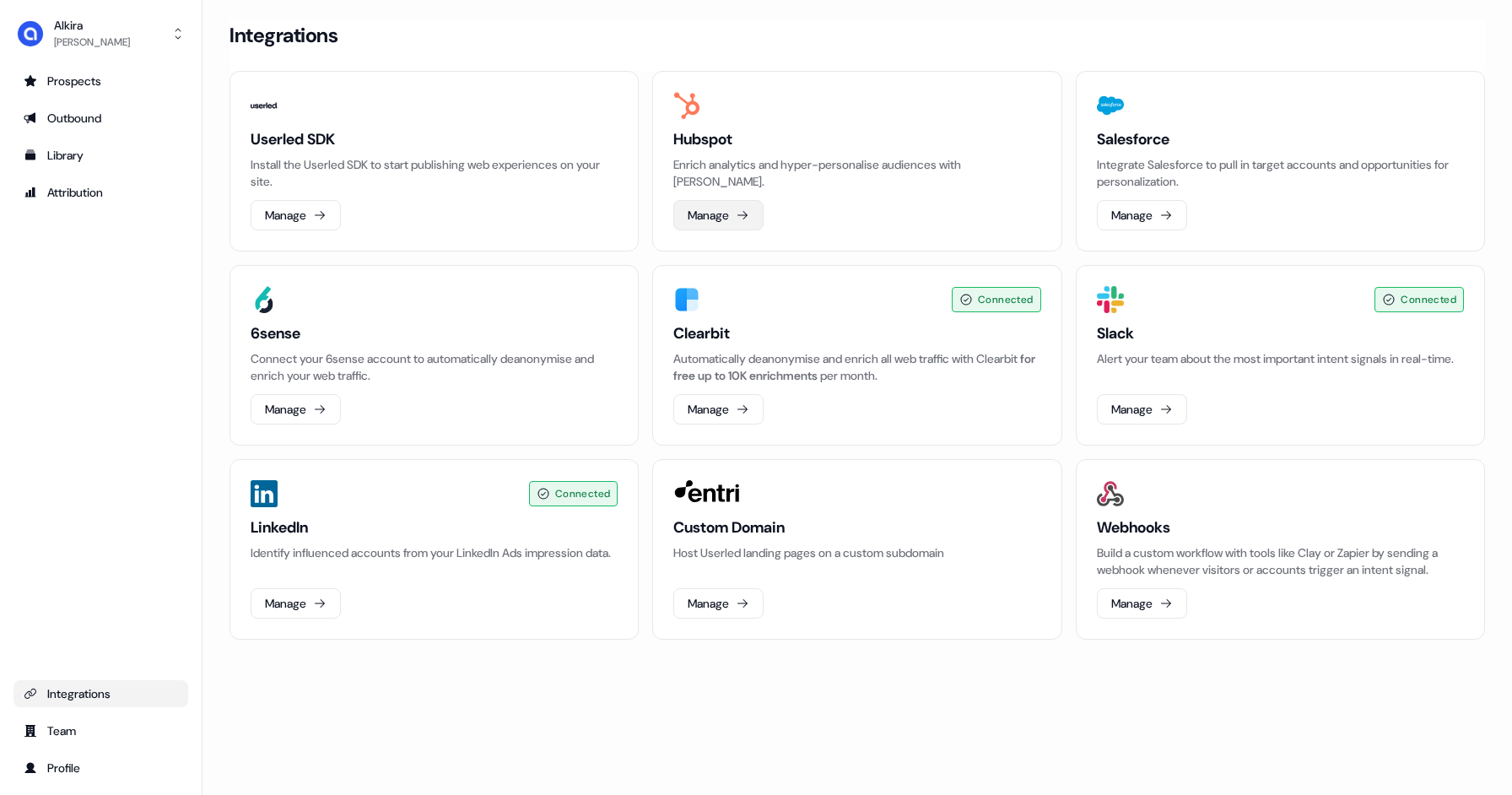
click at [738, 218] on icon at bounding box center [743, 215] width 14 height 14
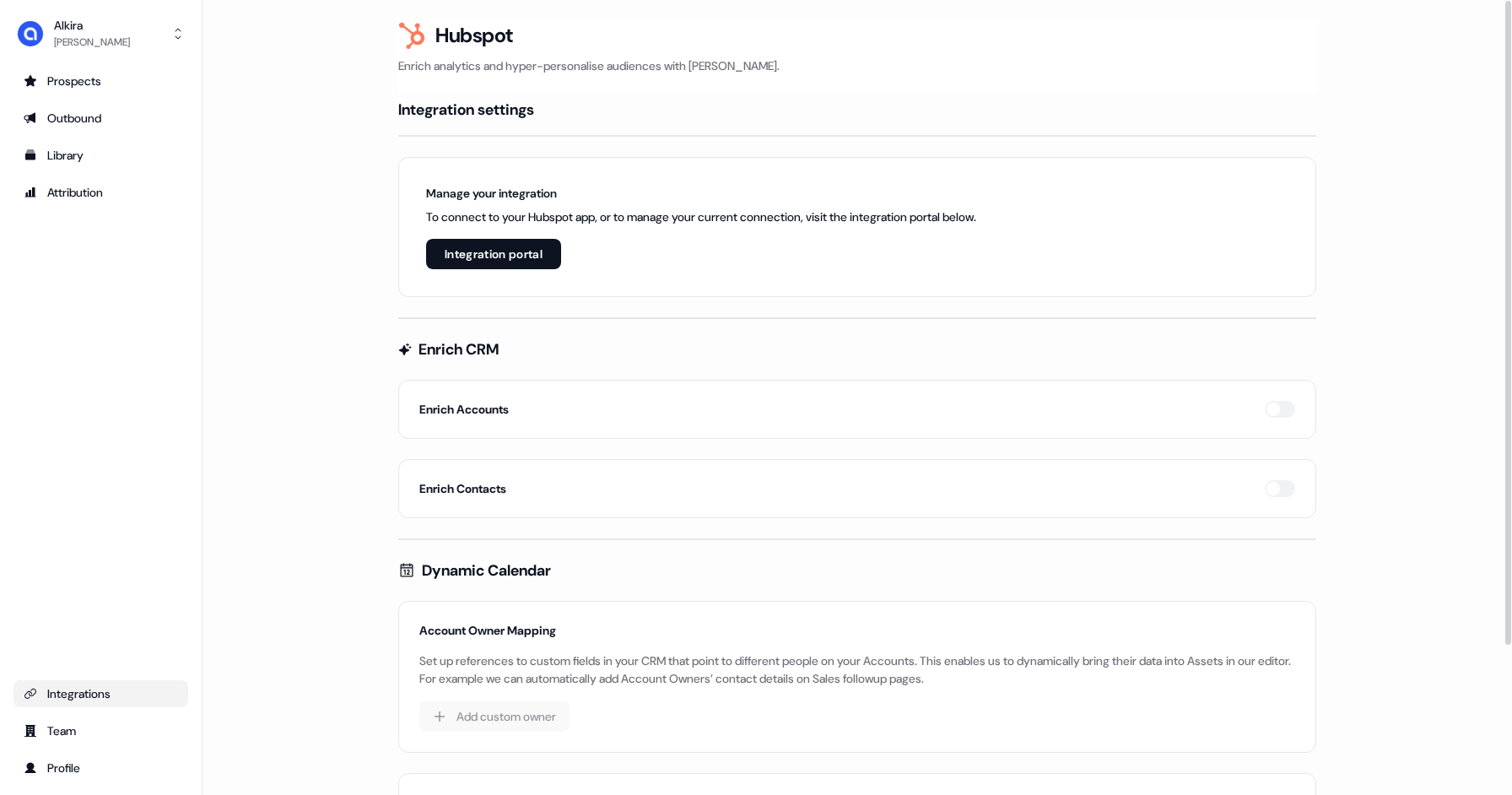
click at [524, 260] on button "Integration portal" at bounding box center [493, 253] width 135 height 30
click at [524, 259] on button "Integration portal" at bounding box center [493, 253] width 135 height 30
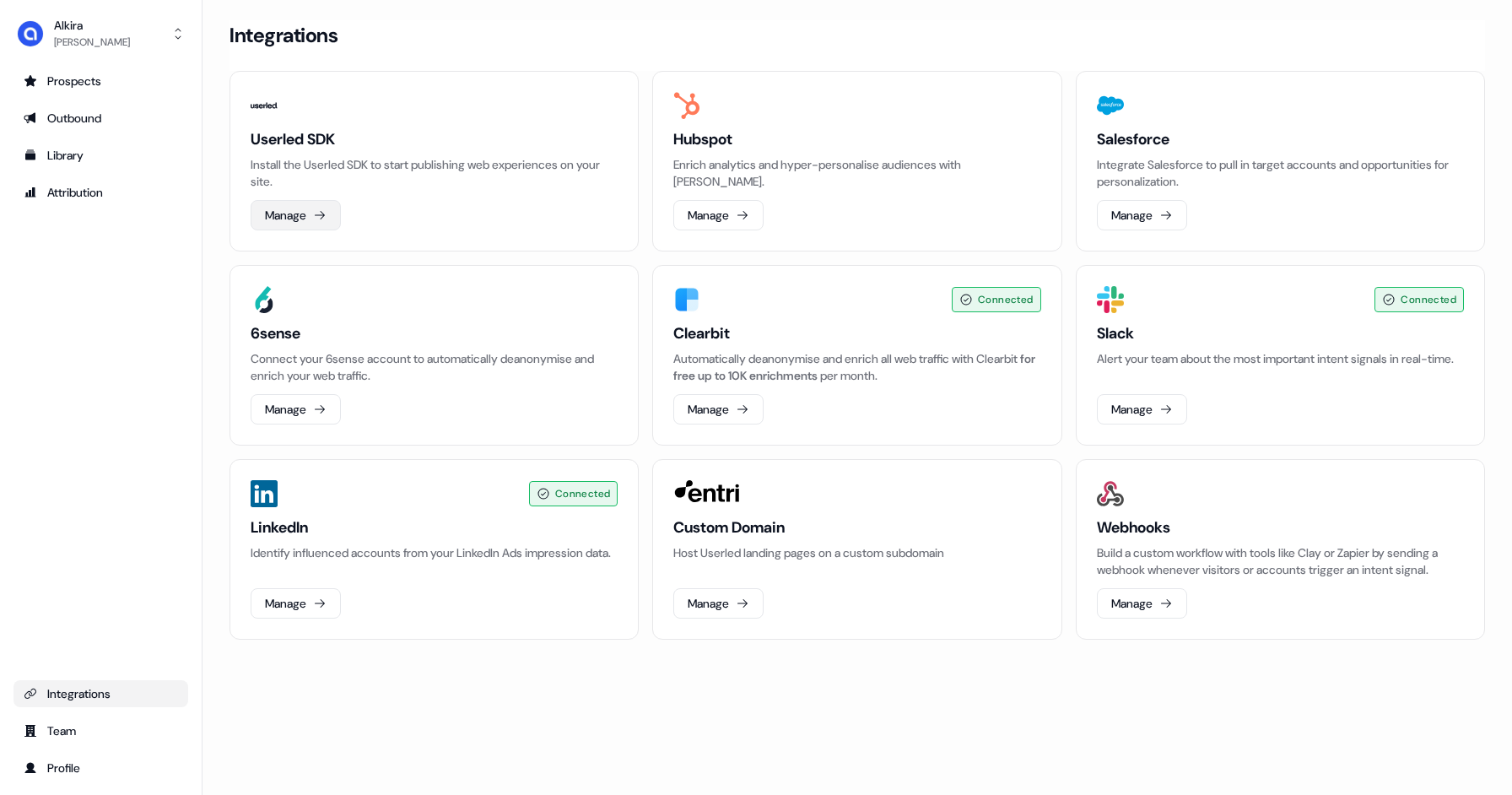
click at [316, 218] on icon at bounding box center [320, 215] width 14 height 14
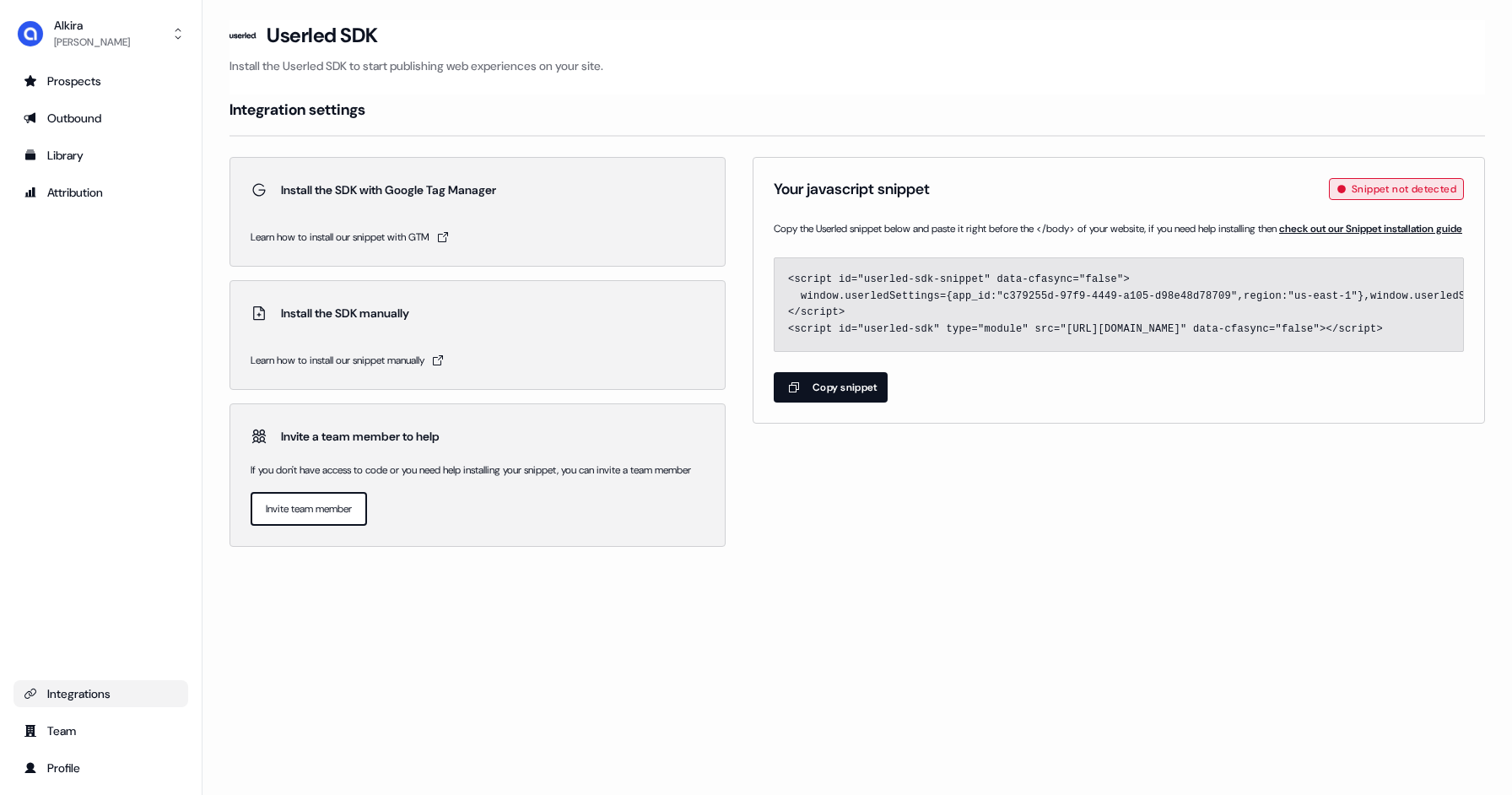
click at [827, 403] on button "Copy snippet" at bounding box center [830, 386] width 114 height 30
click at [792, 394] on icon "button" at bounding box center [794, 387] width 21 height 14
click at [810, 403] on button "Copy snippet" at bounding box center [830, 386] width 114 height 30
click at [809, 403] on button "Copy snippet" at bounding box center [830, 386] width 114 height 30
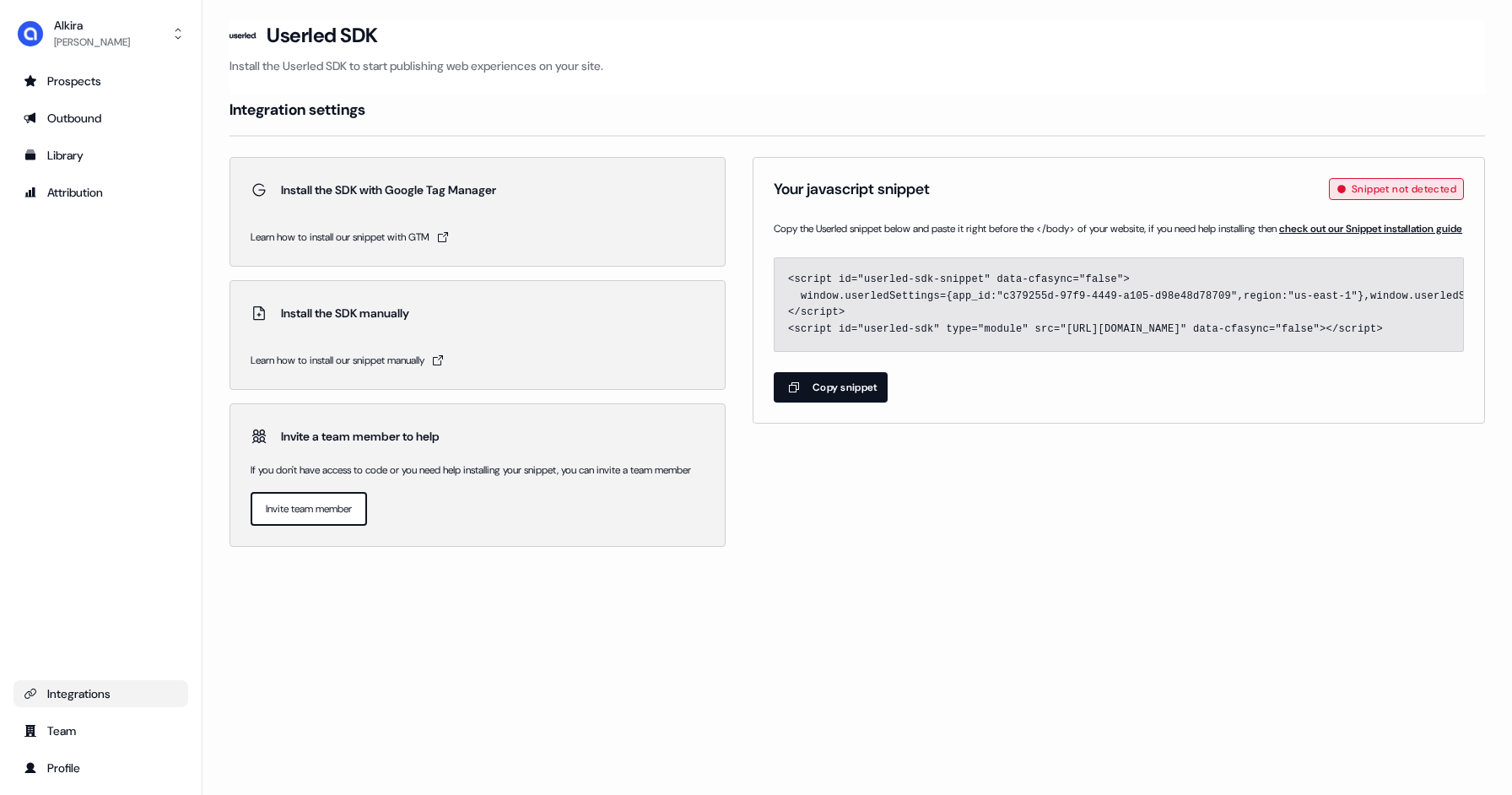
click at [831, 403] on button "Copy snippet" at bounding box center [830, 386] width 114 height 30
click at [900, 423] on div "Your javascript snippet Snippet not detected Copy the Userled snippet below and…" at bounding box center [1118, 290] width 732 height 266
drag, startPoint x: 789, startPoint y: 295, endPoint x: 1511, endPoint y: 377, distance: 726.6
click at [1511, 377] on section "Loading... Userled SDK Install the Userled SDK to start publishing web experien…" at bounding box center [857, 307] width 1309 height 573
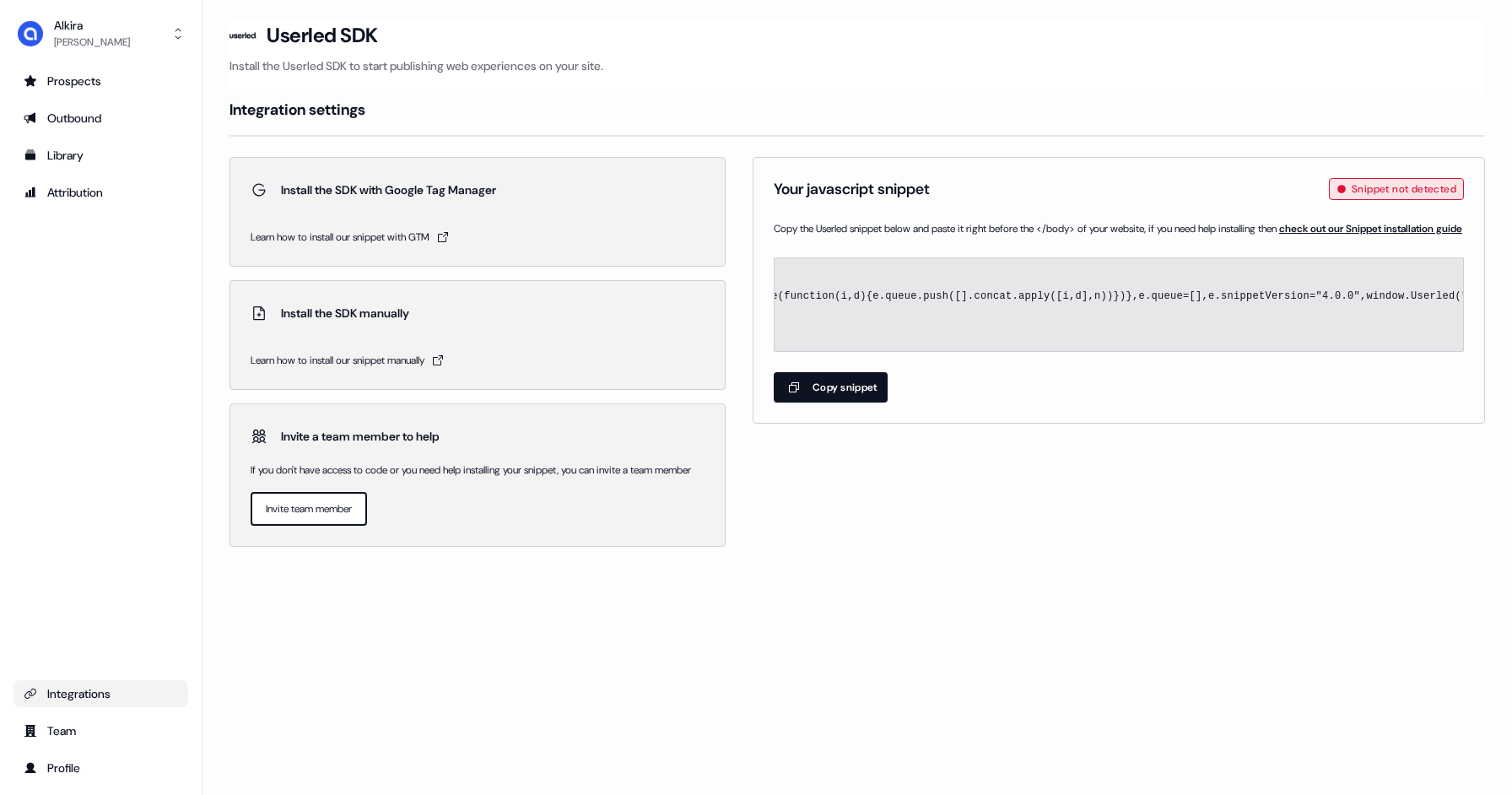
copy code "<script id="userled-sdk-snippet" data-cfasync="false"> window.userledSettings={…"
click at [993, 350] on span "<script id="userled-sdk-snippet" data-cfasync="false"> window.userledSettings={…" at bounding box center [1119, 305] width 689 height 93
click at [1114, 335] on code "<script id="userled-sdk-snippet" data-cfasync="false"> window.userledSettings={…" at bounding box center [1375, 304] width 2620 height 62
drag, startPoint x: 1138, startPoint y: 344, endPoint x: 1009, endPoint y: 346, distance: 129.0
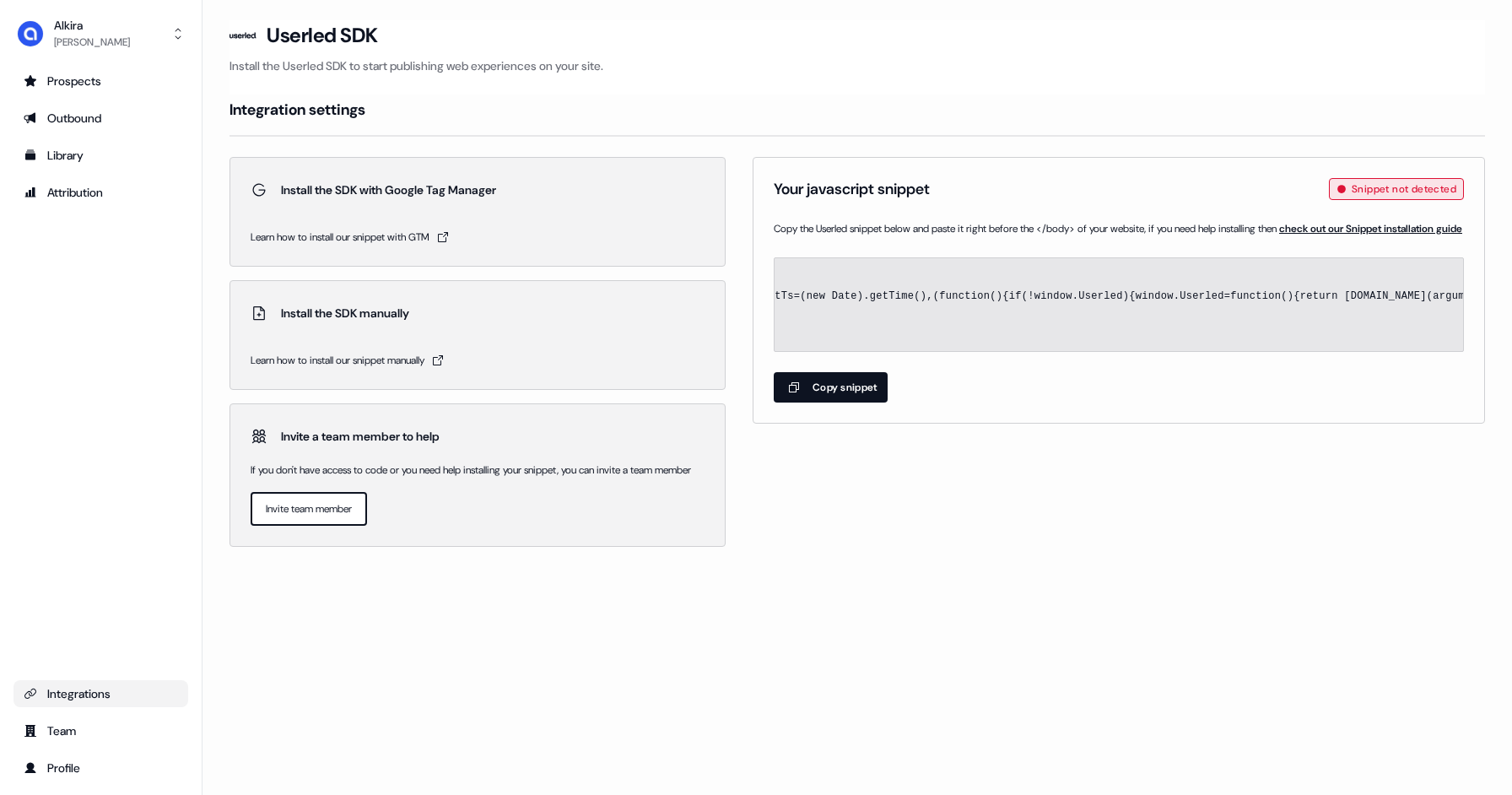
click at [1009, 346] on span "<script id="userled-sdk-snippet" data-cfasync="false"> window.userledSettings={…" at bounding box center [1119, 305] width 689 height 93
click at [832, 403] on button "Copy snippet" at bounding box center [830, 386] width 114 height 30
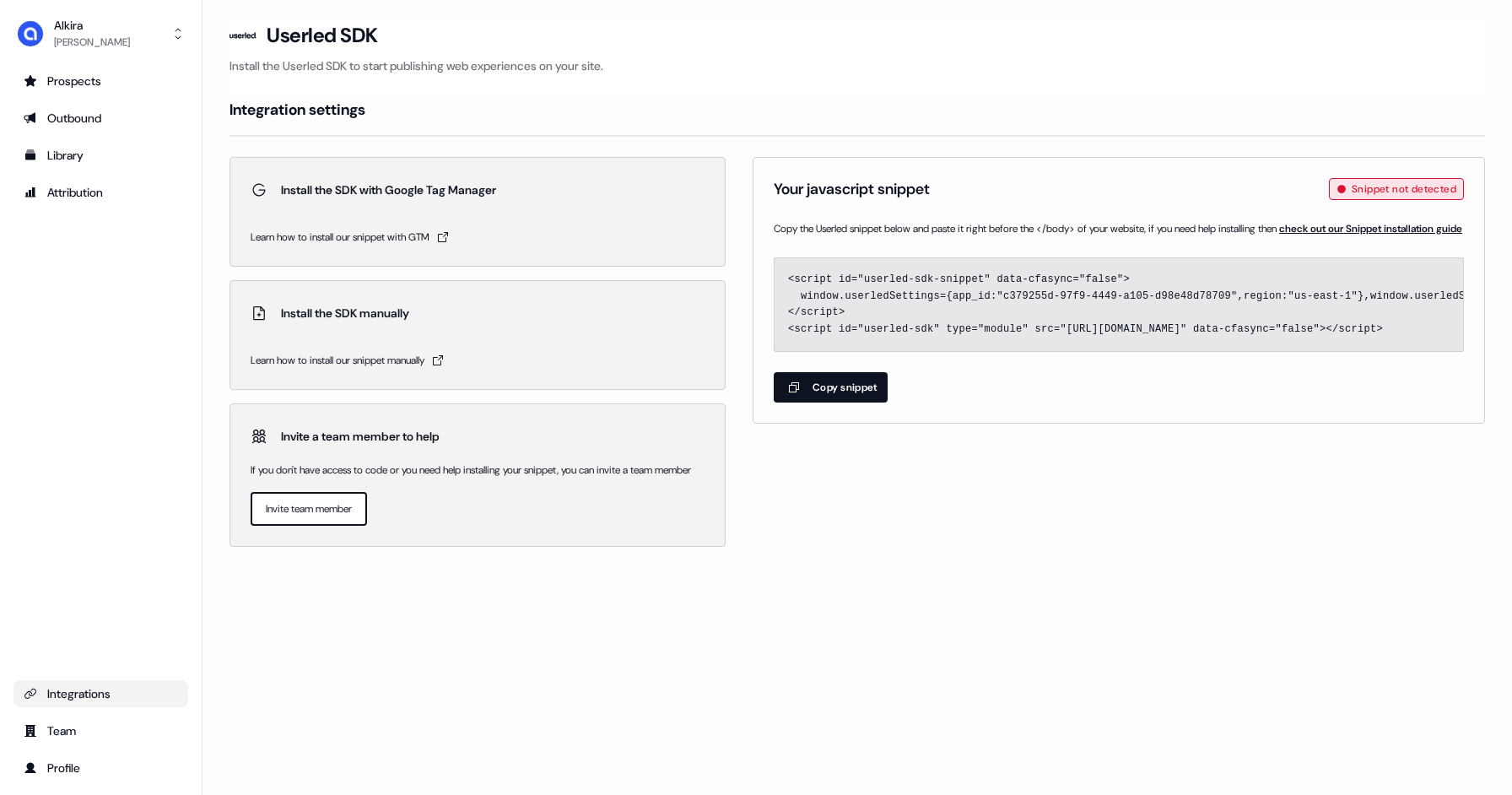
click at [831, 403] on button "Copy snippet" at bounding box center [830, 386] width 114 height 30
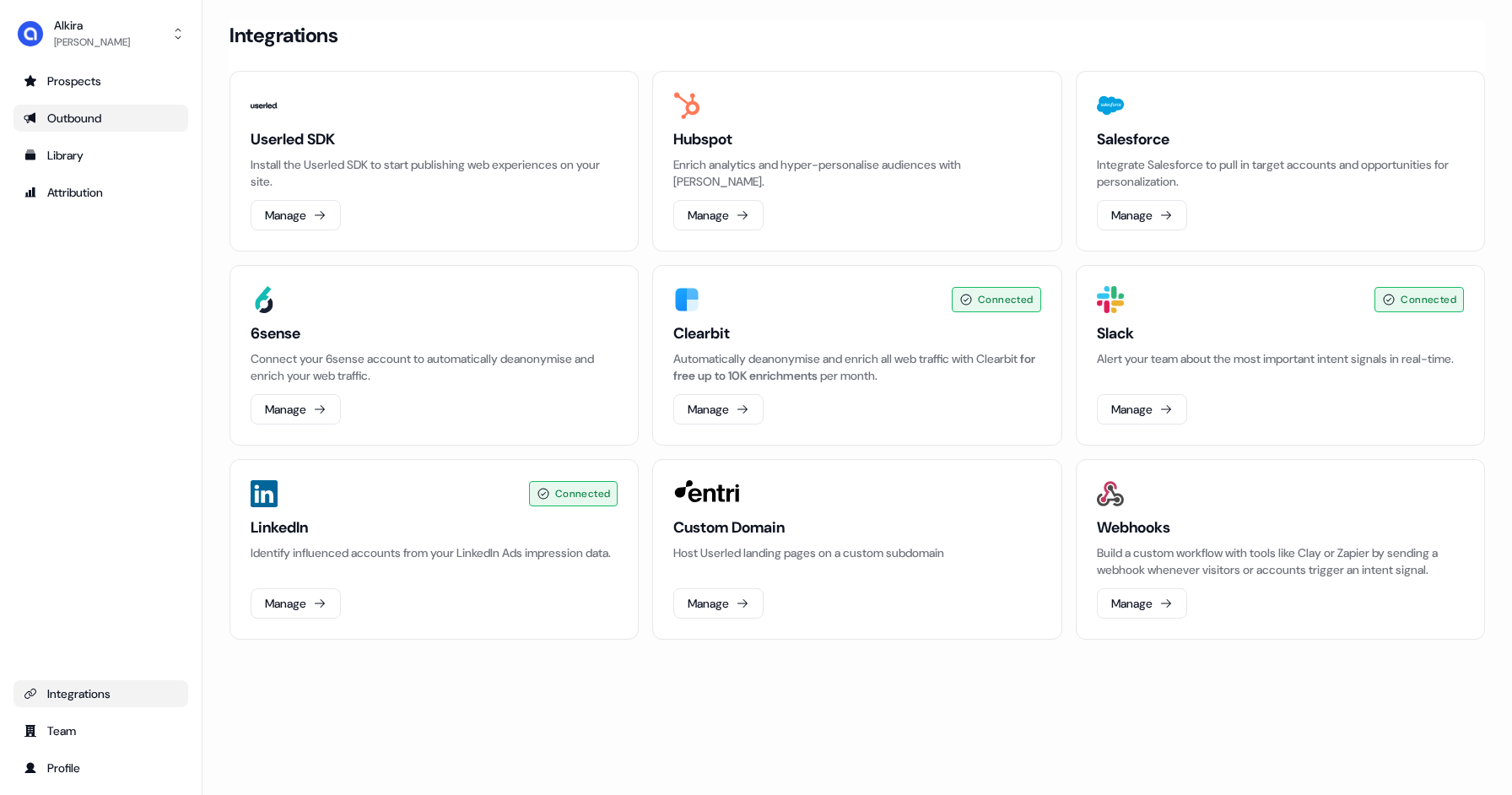
click at [82, 119] on div "Outbound" at bounding box center [101, 118] width 155 height 17
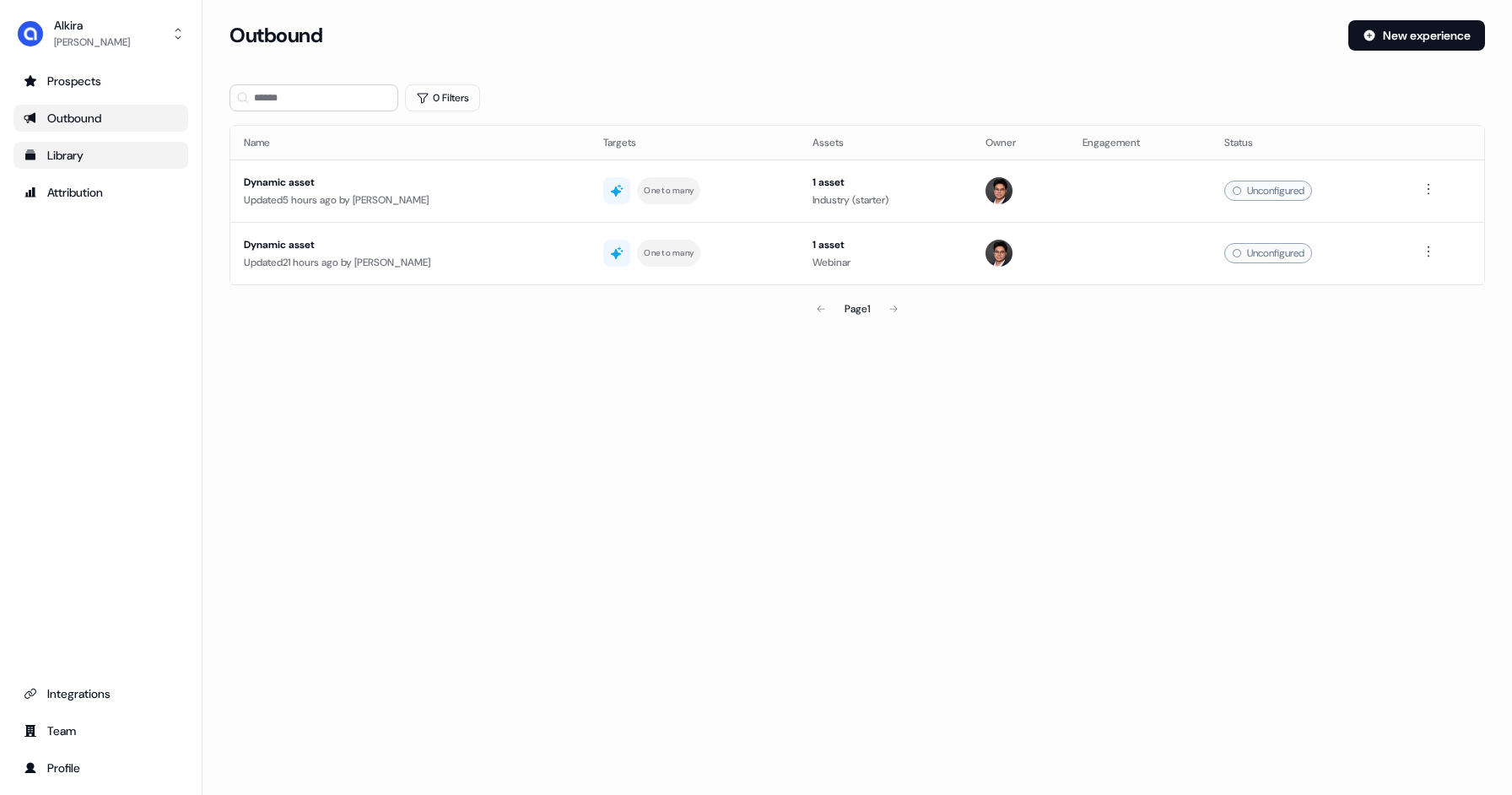
click at [84, 156] on div "Library" at bounding box center [101, 155] width 155 height 17
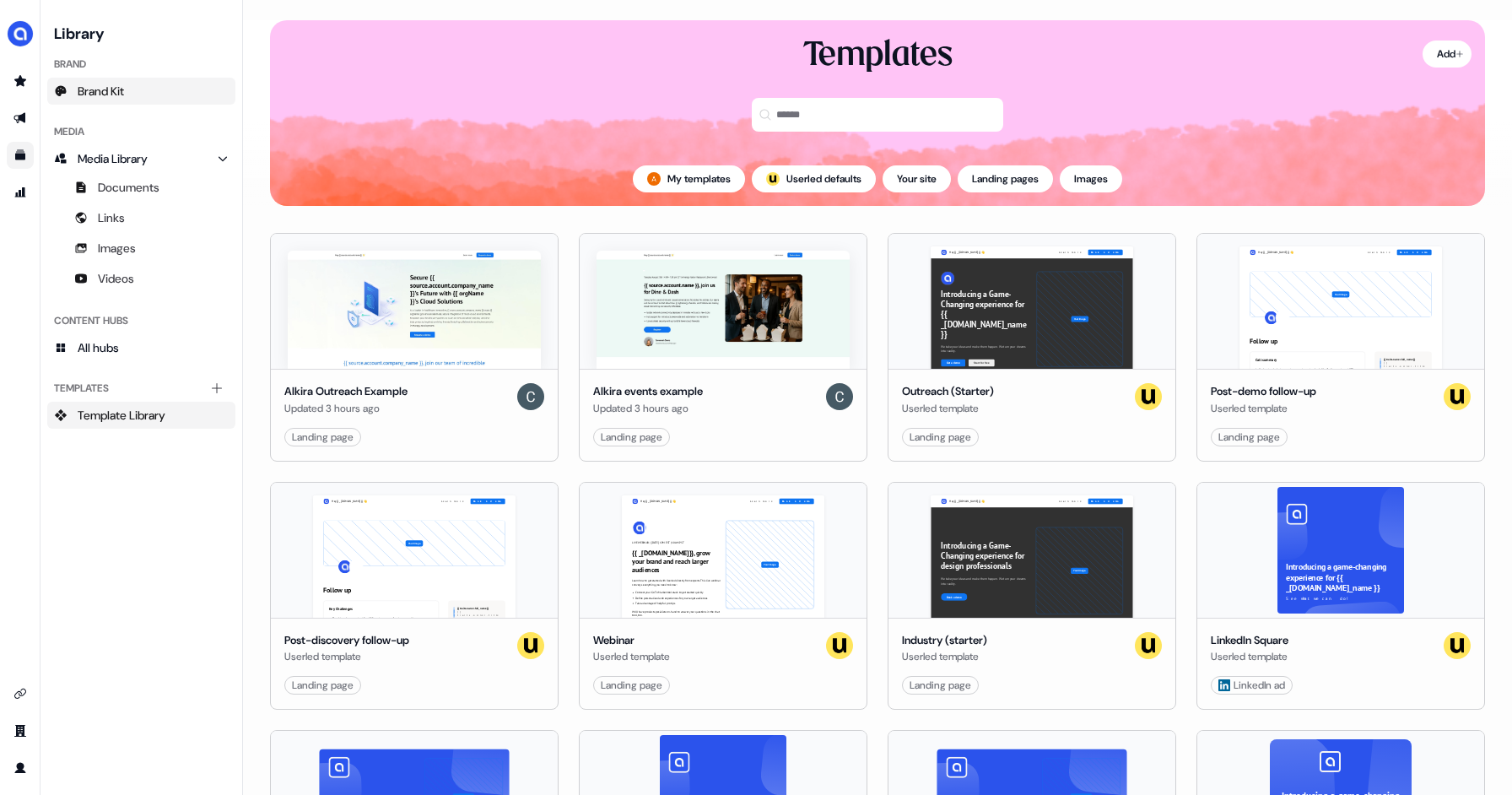
click at [98, 93] on span "Brand Kit" at bounding box center [100, 91] width 46 height 17
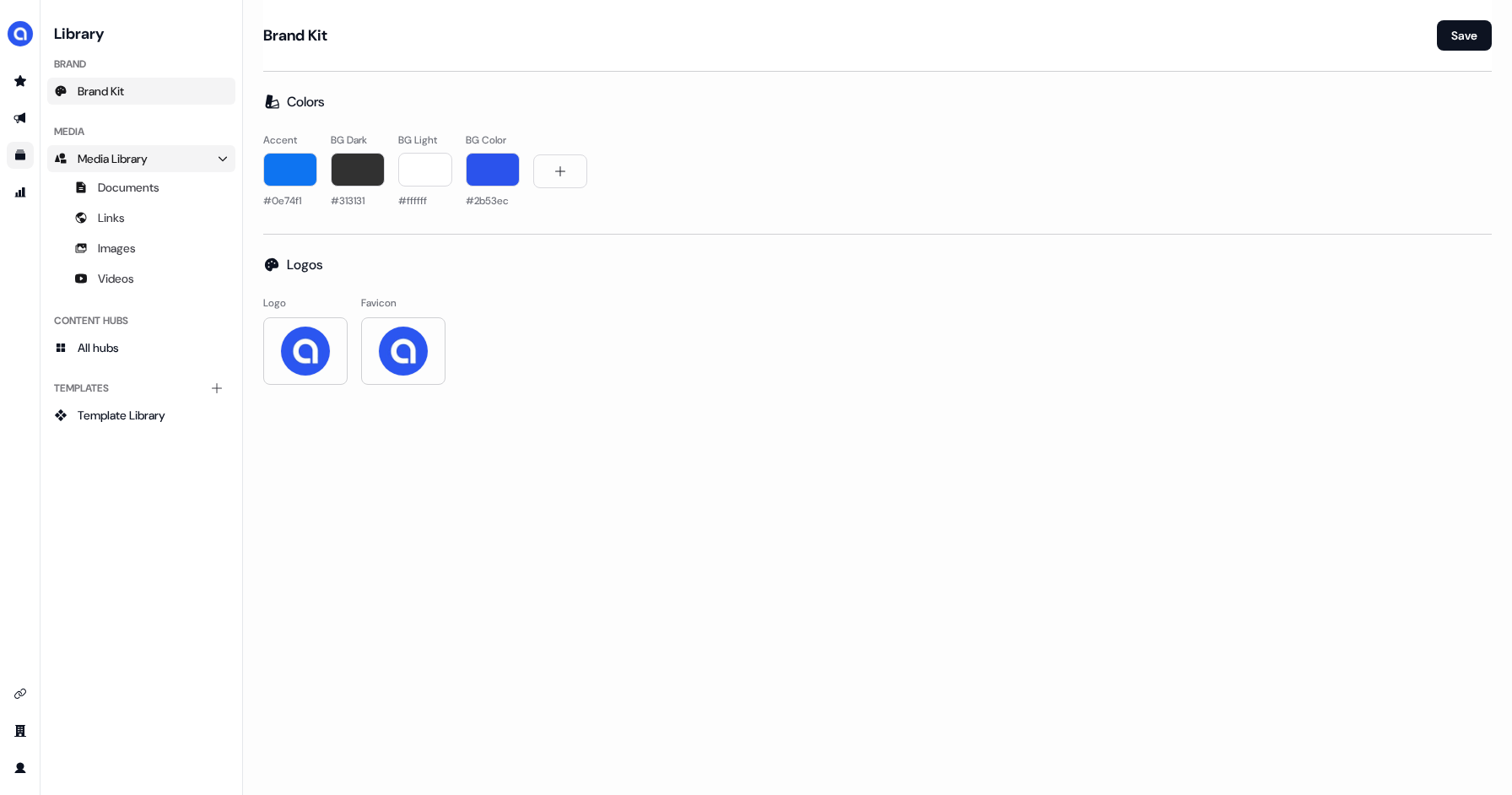
click at [92, 164] on span "Media Library" at bounding box center [112, 159] width 70 height 17
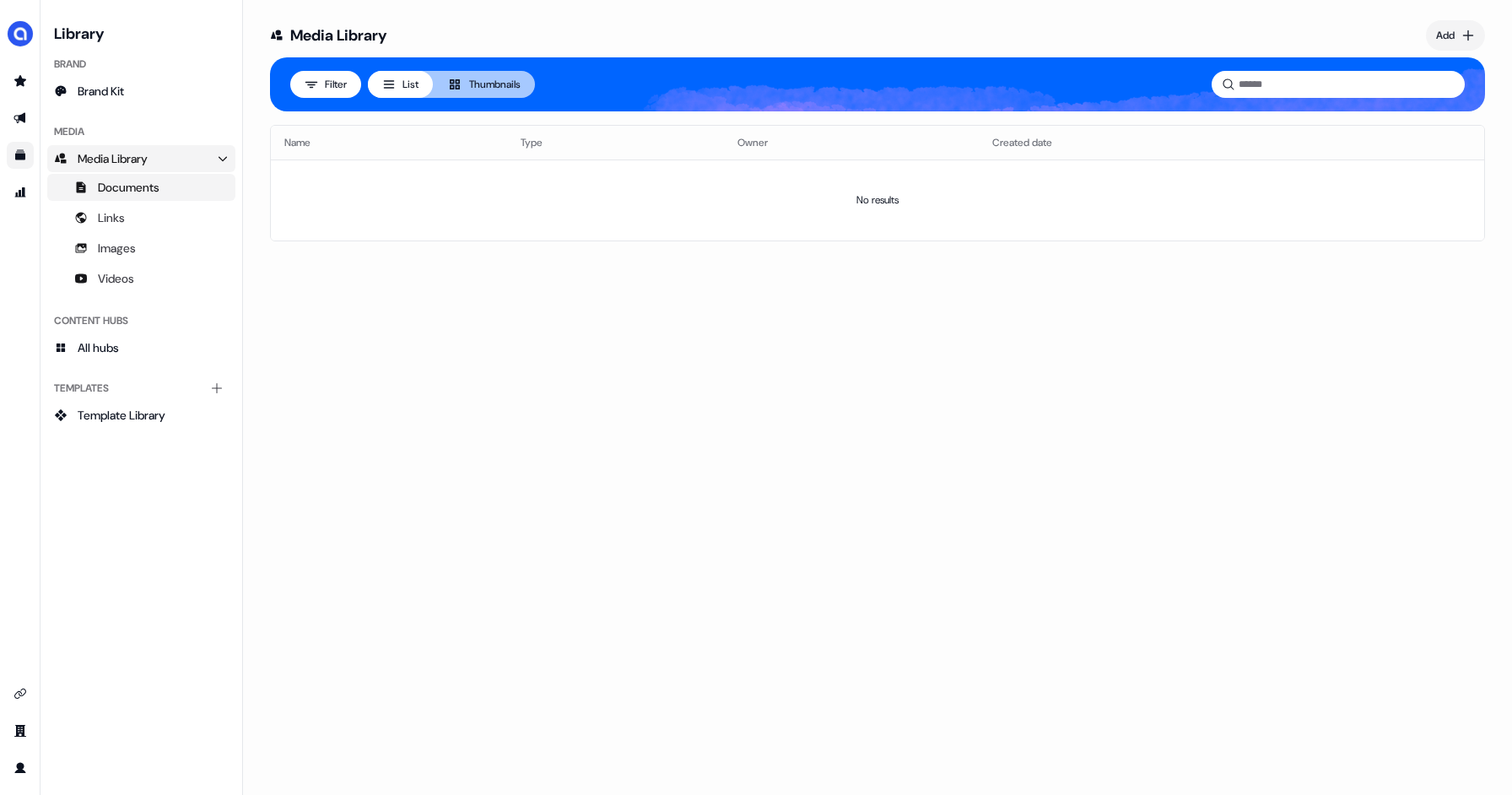
click at [104, 185] on span "Documents" at bounding box center [129, 187] width 62 height 17
click at [121, 218] on span "Links" at bounding box center [111, 218] width 27 height 17
click at [125, 252] on span "Images" at bounding box center [117, 248] width 38 height 17
click at [125, 273] on span "Videos" at bounding box center [116, 278] width 36 height 17
click at [26, 189] on icon "Go to attribution" at bounding box center [21, 192] width 14 height 14
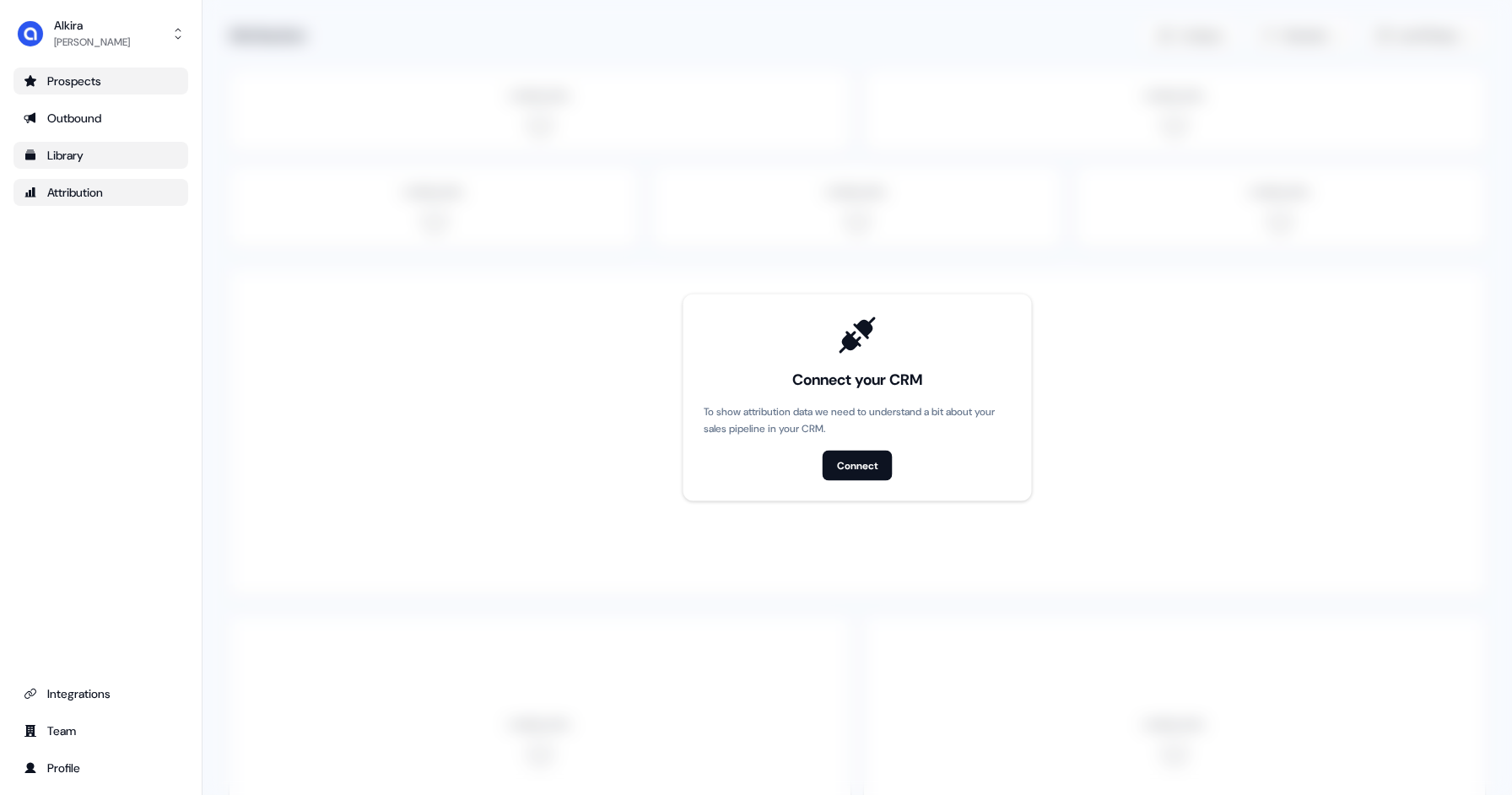
click at [69, 72] on link "Prospects" at bounding box center [100, 81] width 174 height 27
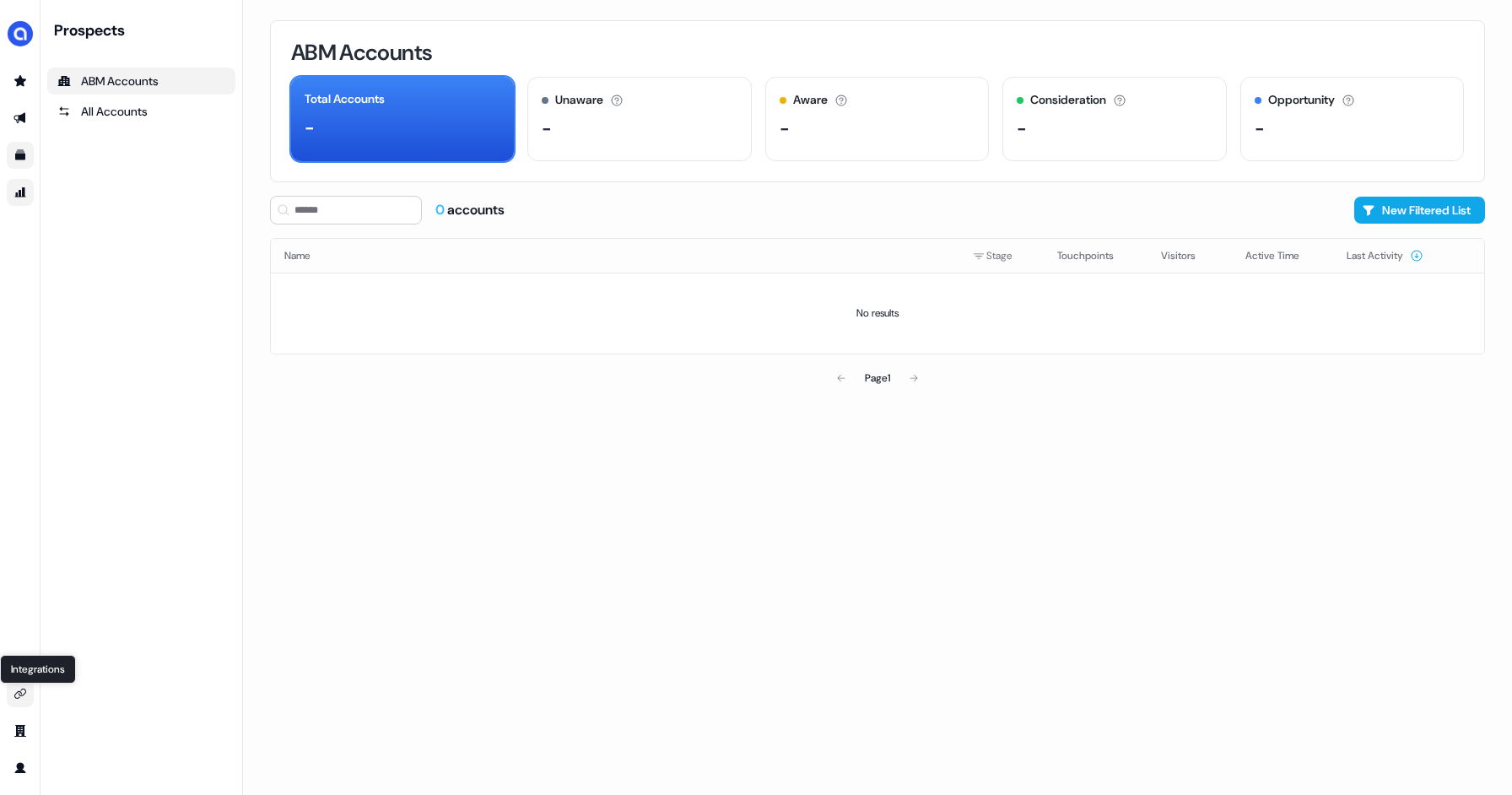
click at [24, 696] on icon "Go to integrations" at bounding box center [21, 694] width 14 height 14
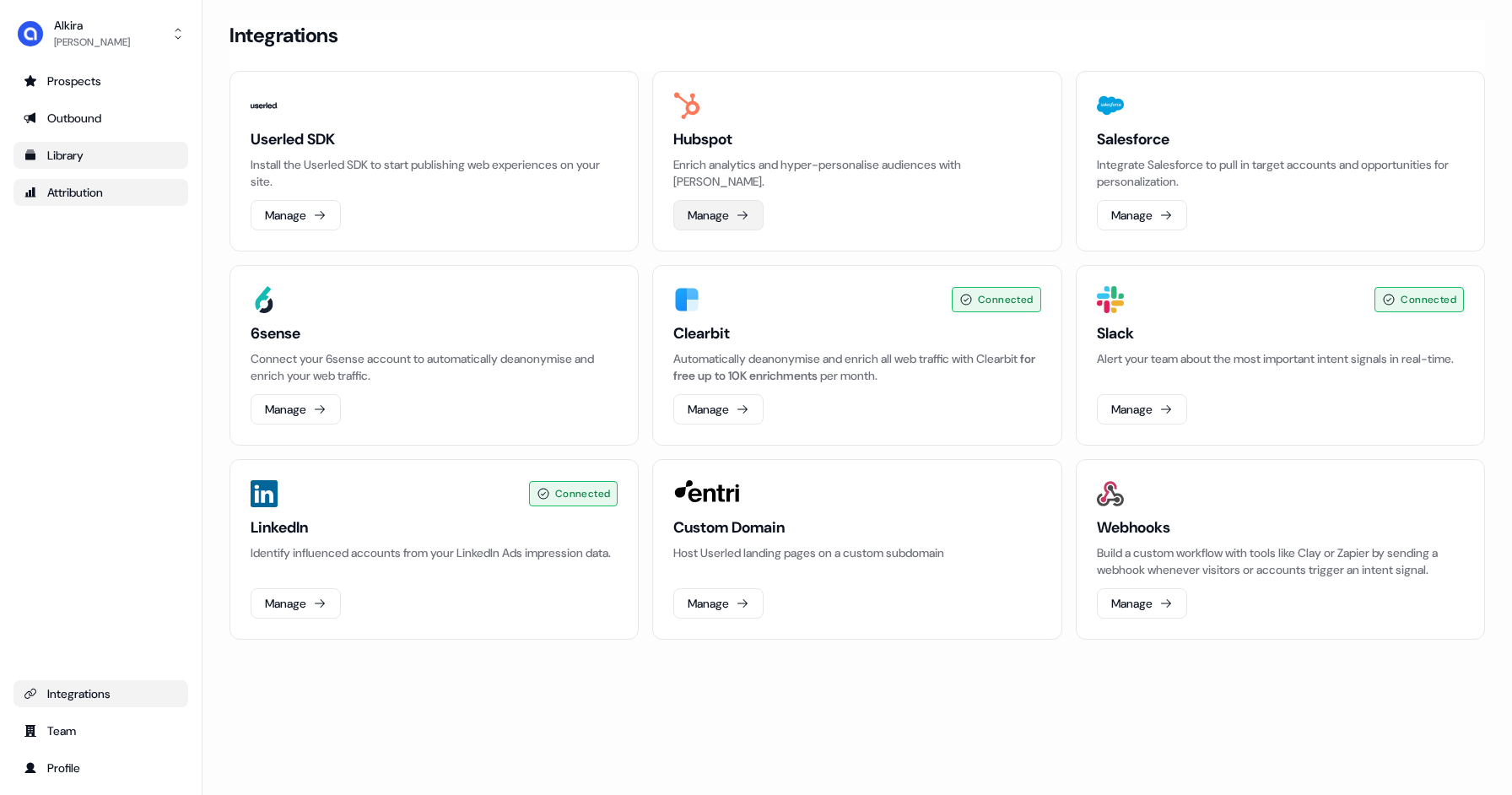
click at [707, 222] on button "Manage" at bounding box center [718, 215] width 90 height 30
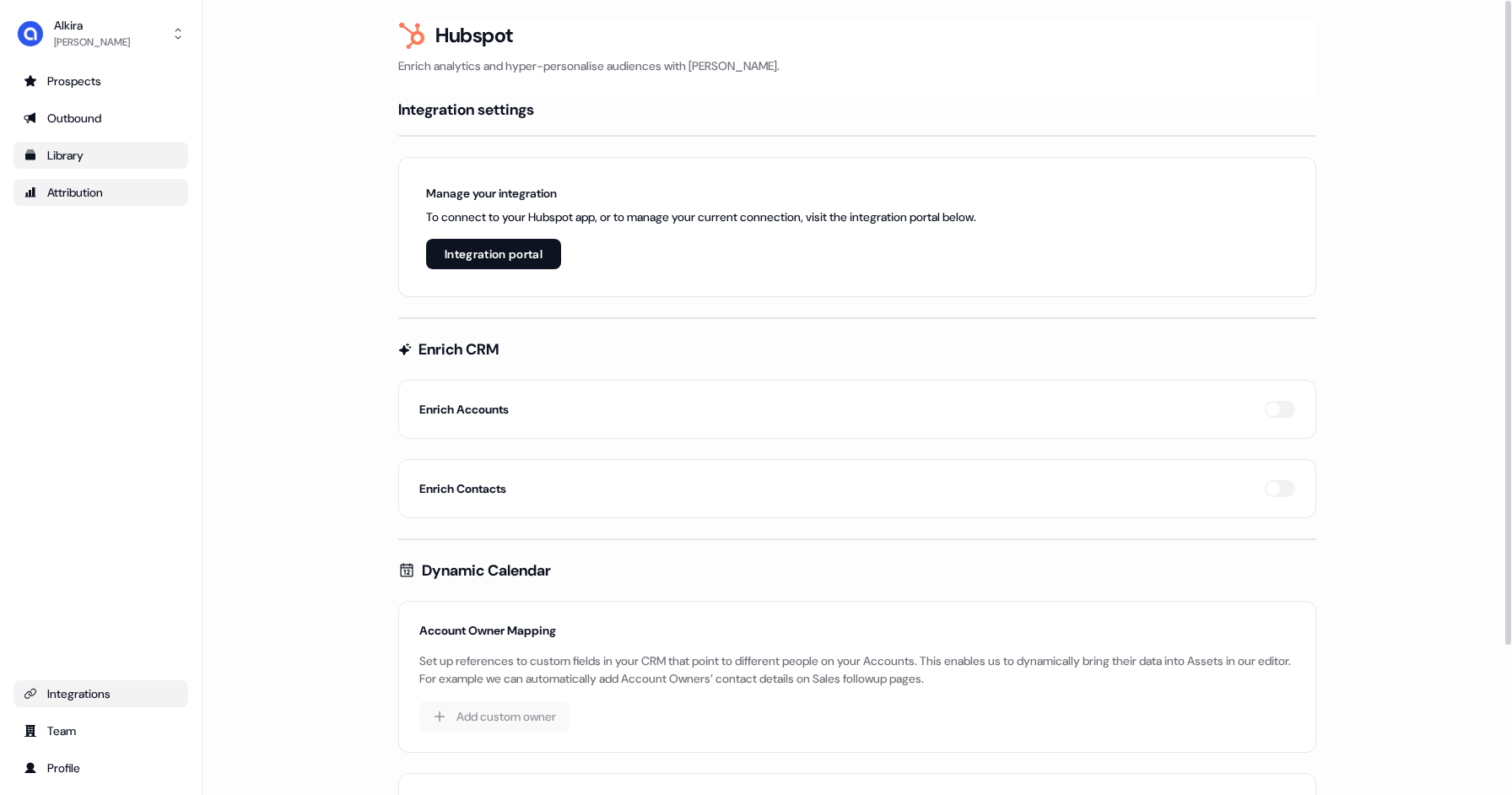
click at [543, 250] on button "Integration portal" at bounding box center [493, 253] width 135 height 30
click at [521, 252] on button "Integration portal" at bounding box center [493, 253] width 135 height 30
